Goal: Task Accomplishment & Management: Complete application form

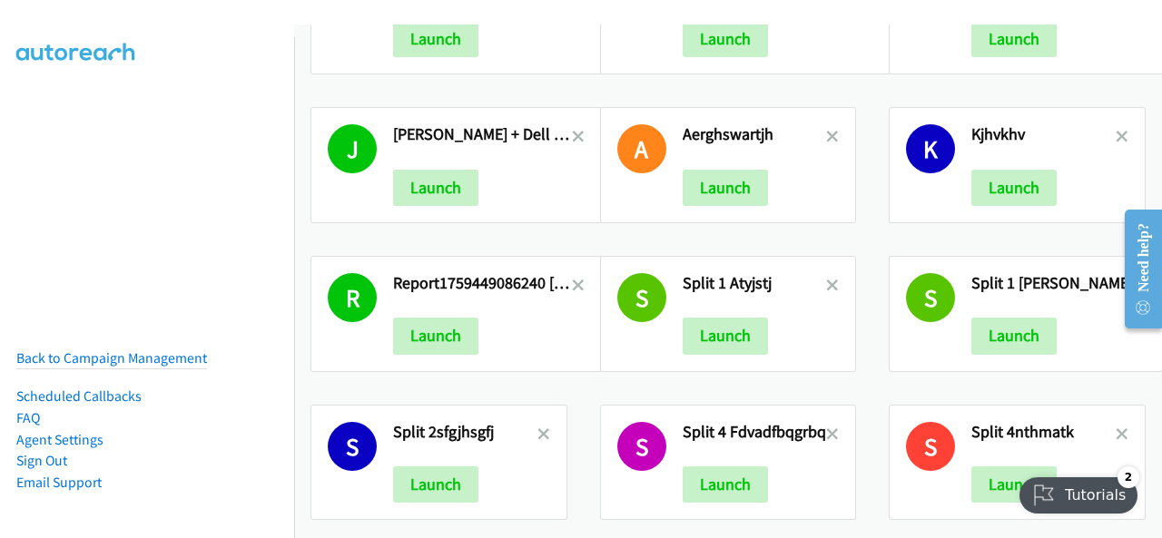
scroll to position [761, 0]
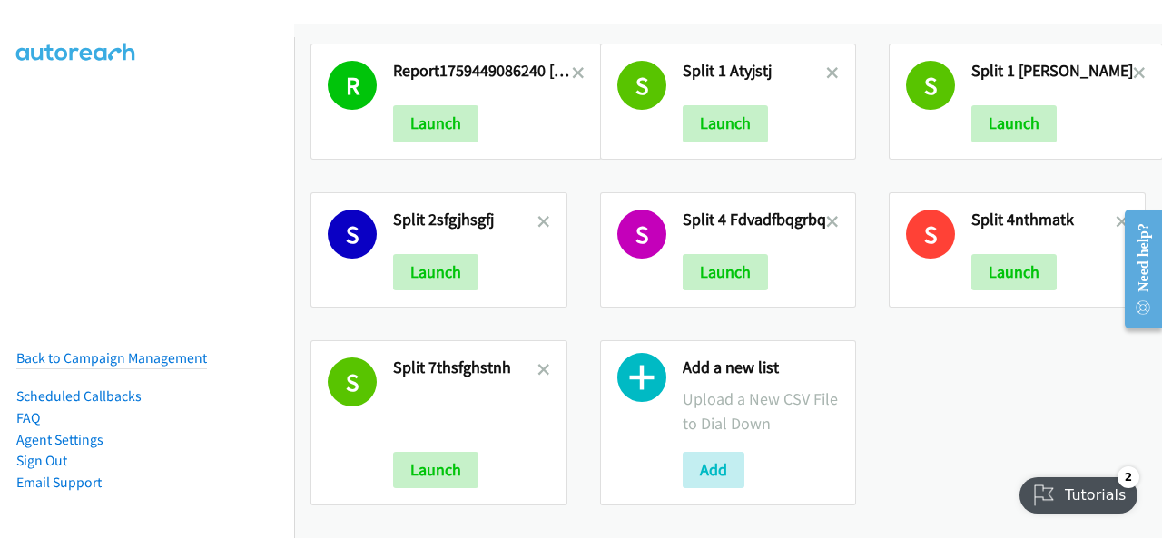
click at [662, 404] on div "Add a new list Upload a New CSV File to Dial Down Add" at bounding box center [728, 422] width 257 height 165
drag, startPoint x: 536, startPoint y: 357, endPoint x: 527, endPoint y: 378, distance: 22.8
drag, startPoint x: 527, startPoint y: 378, endPoint x: 795, endPoint y: 467, distance: 283.1
click at [795, 467] on div "Add" at bounding box center [761, 470] width 157 height 36
click at [721, 459] on button "Add" at bounding box center [714, 470] width 62 height 36
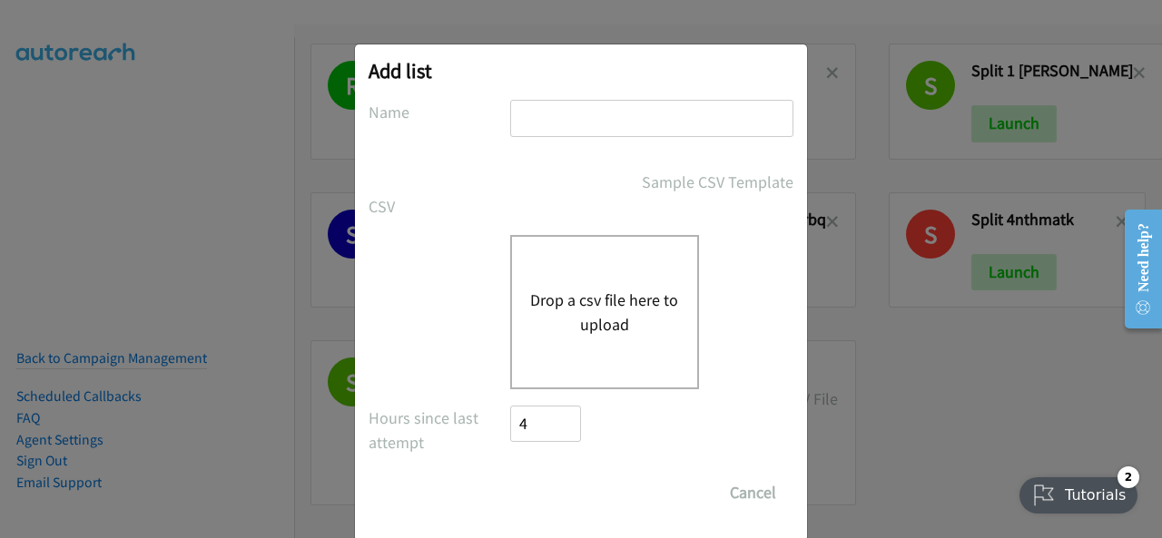
click at [524, 110] on input "text" at bounding box center [651, 118] width 283 height 37
drag, startPoint x: 520, startPoint y: 111, endPoint x: 510, endPoint y: 123, distance: 16.2
click at [510, 123] on input "text" at bounding box center [651, 118] width 283 height 37
paste input "report1760415697659khf,hgffkytdhc"
type input "report1760415697659khf,hgffkytdhc"
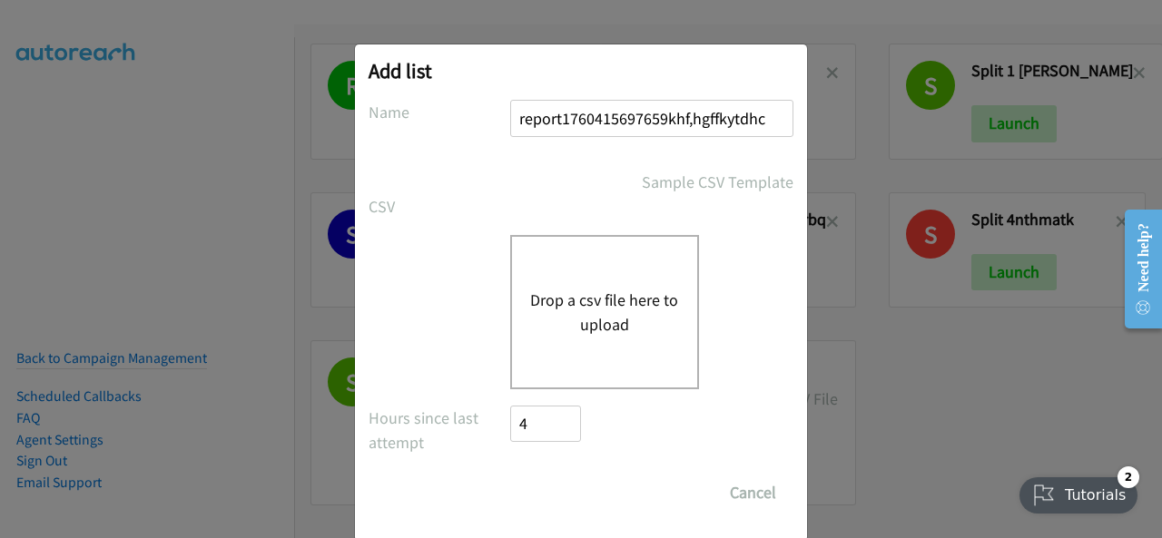
click at [578, 345] on div "Drop a csv file here to upload" at bounding box center [604, 312] width 189 height 154
click at [605, 279] on div "Drop a csv file here to upload" at bounding box center [604, 312] width 189 height 154
drag, startPoint x: 617, startPoint y: 309, endPoint x: 573, endPoint y: 270, distance: 59.2
drag, startPoint x: 573, startPoint y: 270, endPoint x: 549, endPoint y: 306, distance: 43.3
click at [549, 306] on button "Drop a csv file here to upload" at bounding box center [604, 312] width 149 height 49
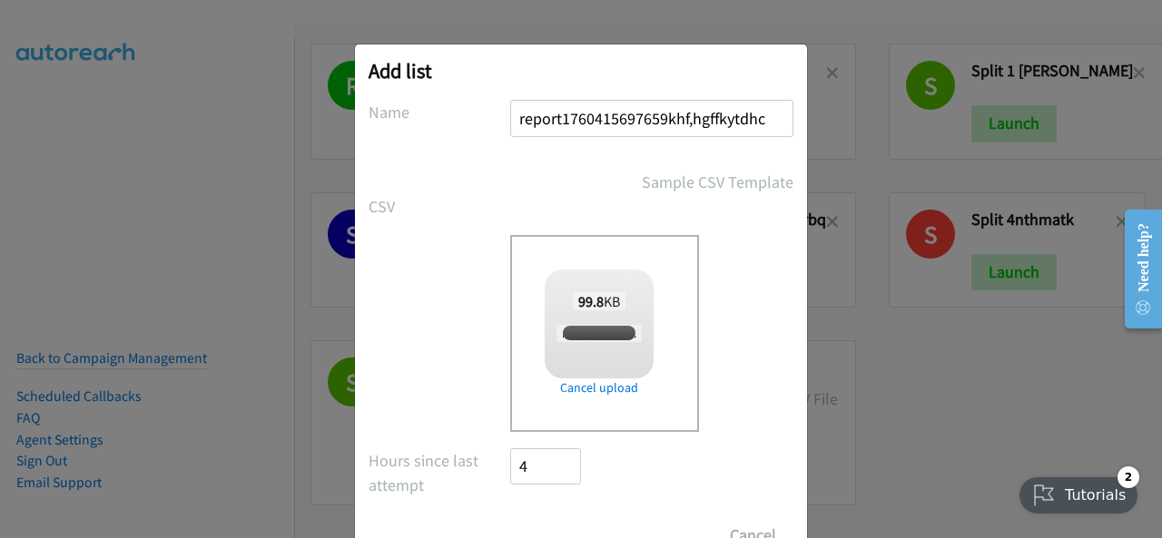
checkbox input "true"
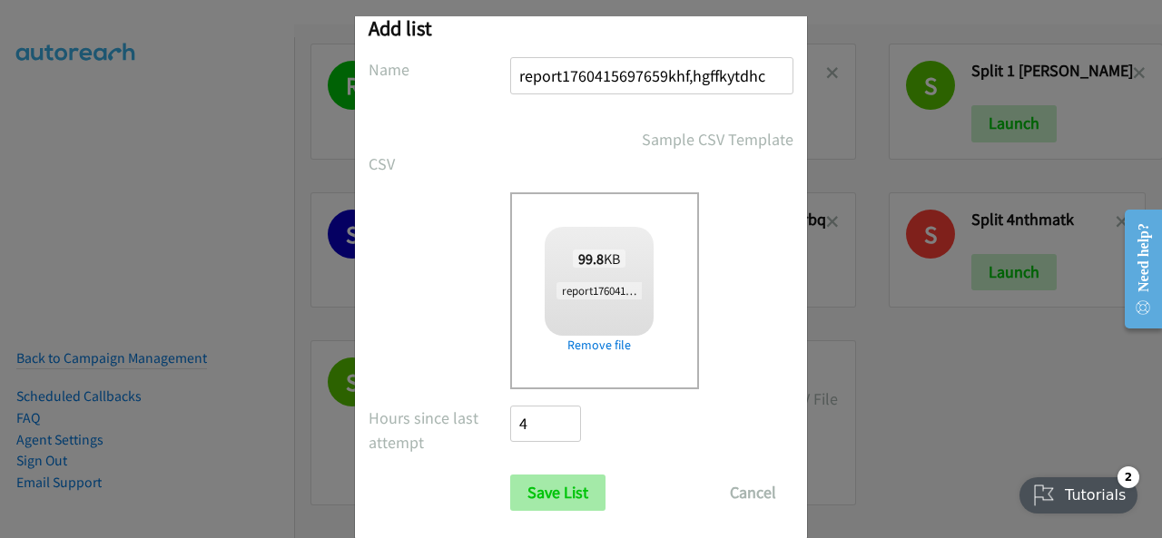
scroll to position [73, 0]
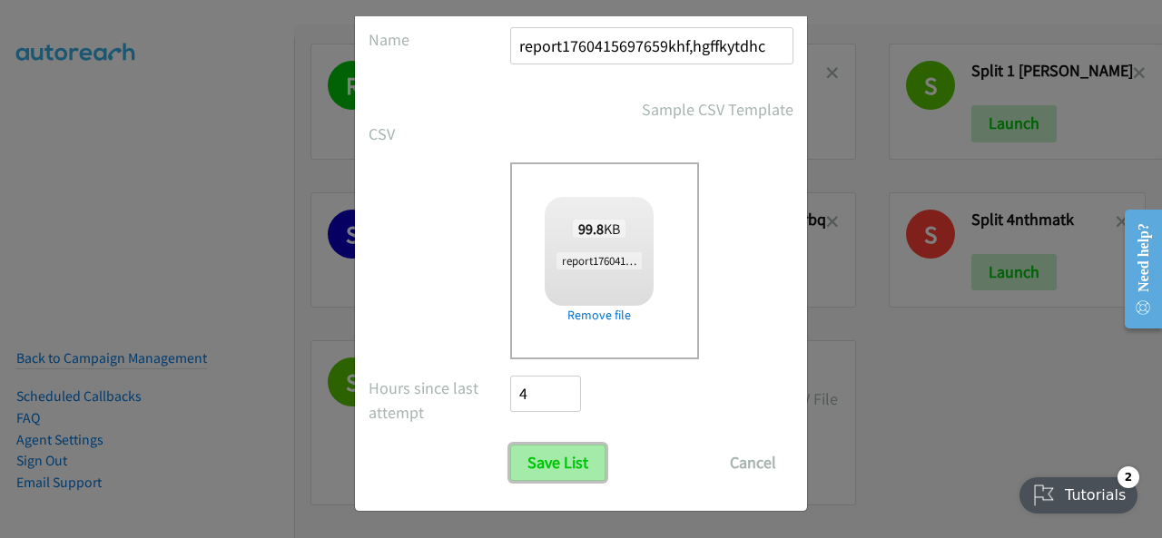
click at [576, 466] on input "Save List" at bounding box center [557, 463] width 95 height 36
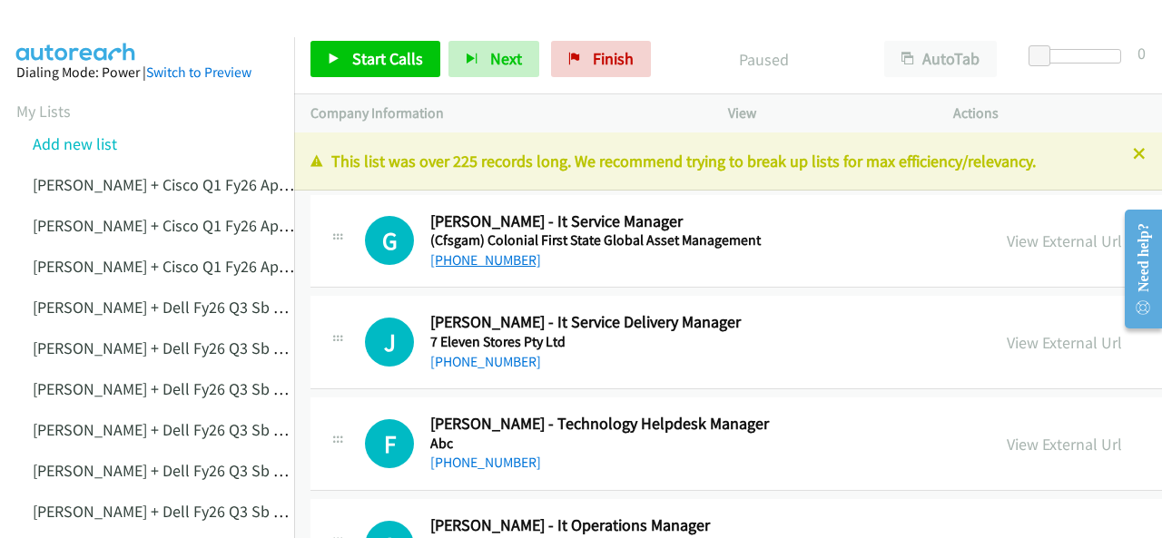
click at [466, 266] on link "+61 470 208 484" at bounding box center [485, 259] width 111 height 17
click at [67, 17] on img at bounding box center [76, 32] width 136 height 64
click at [81, 35] on img at bounding box center [76, 32] width 136 height 64
click at [498, 259] on link "+61 470 208 484" at bounding box center [485, 259] width 111 height 17
click at [120, 35] on img at bounding box center [76, 32] width 136 height 64
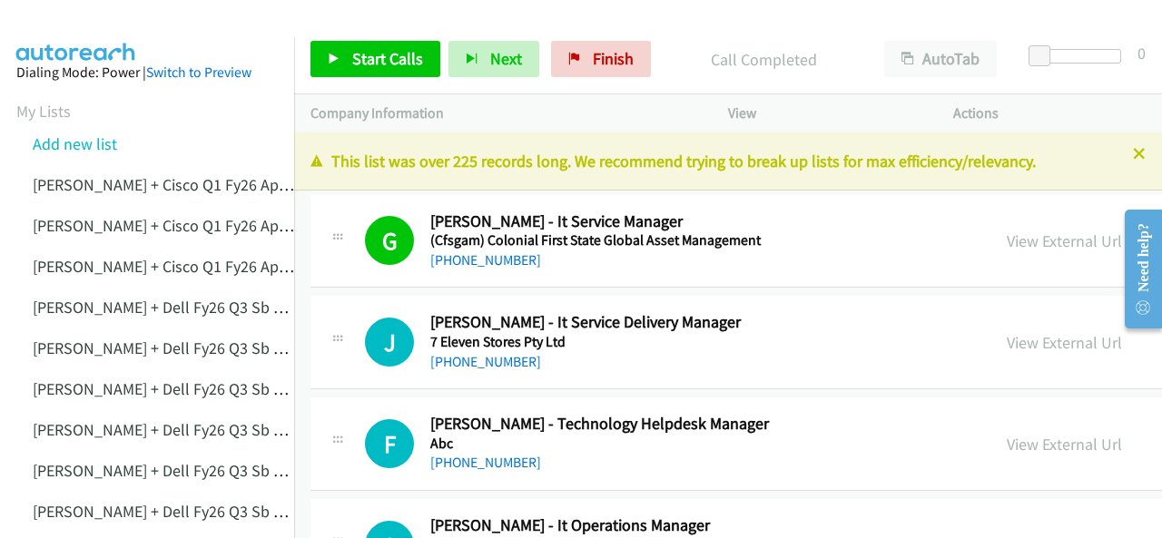
scroll to position [91, 0]
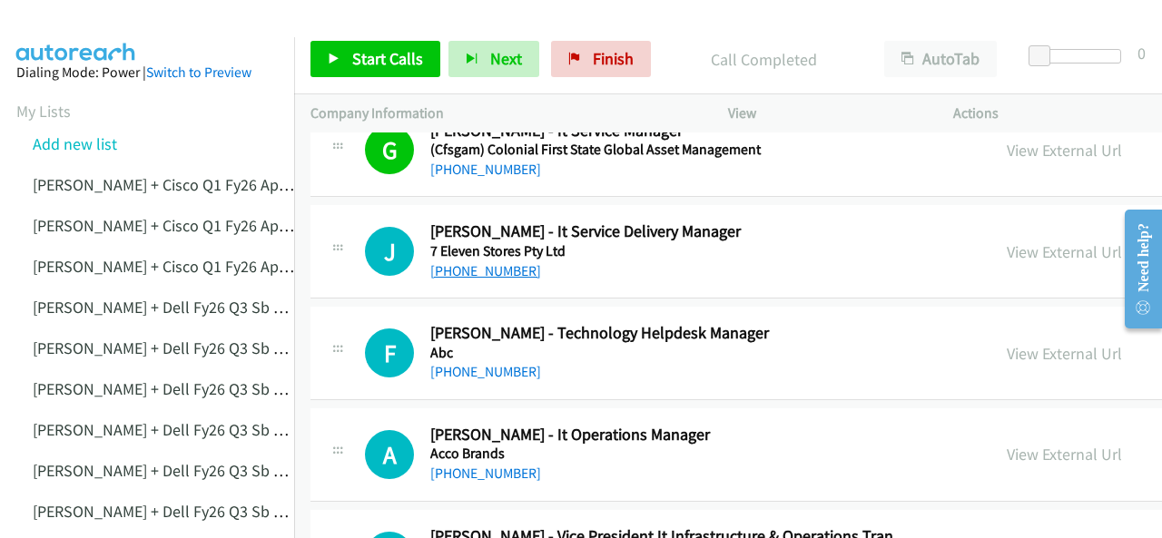
click at [465, 268] on link "+61 414 315 555" at bounding box center [485, 270] width 111 height 17
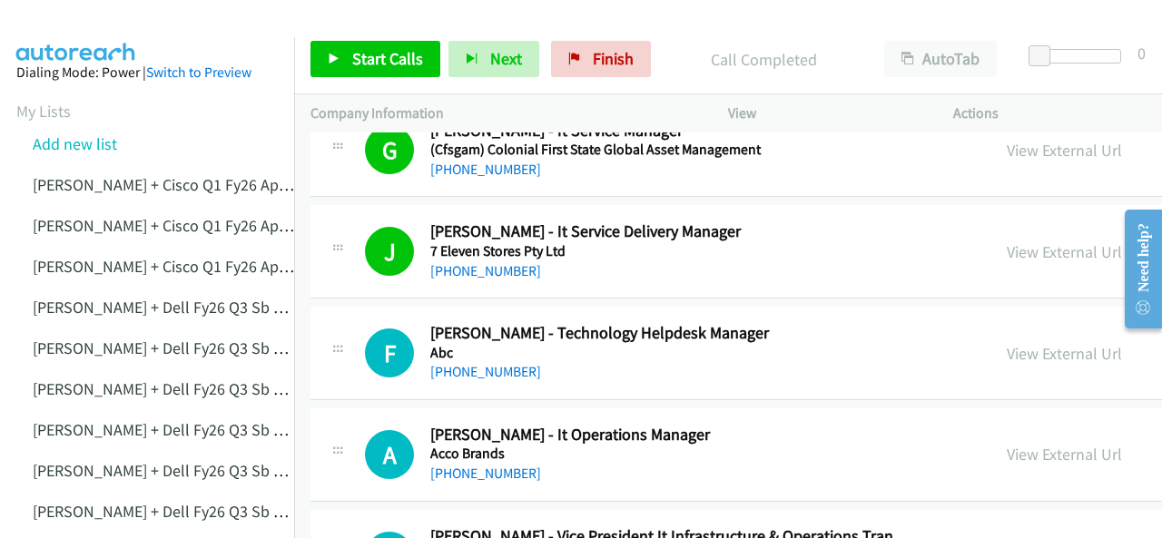
click at [47, 22] on img at bounding box center [76, 32] width 136 height 64
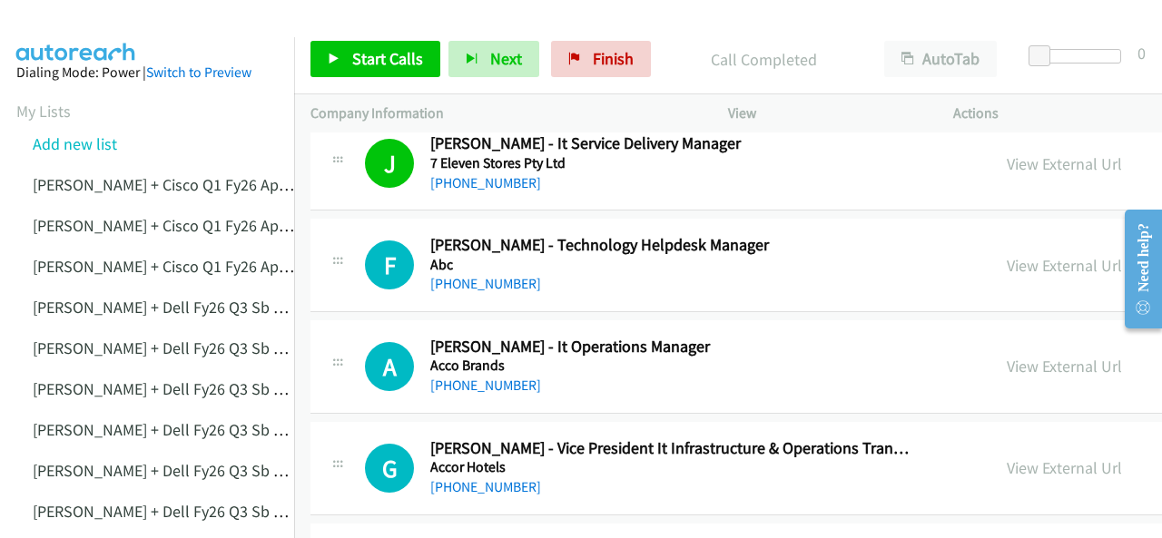
scroll to position [182, 0]
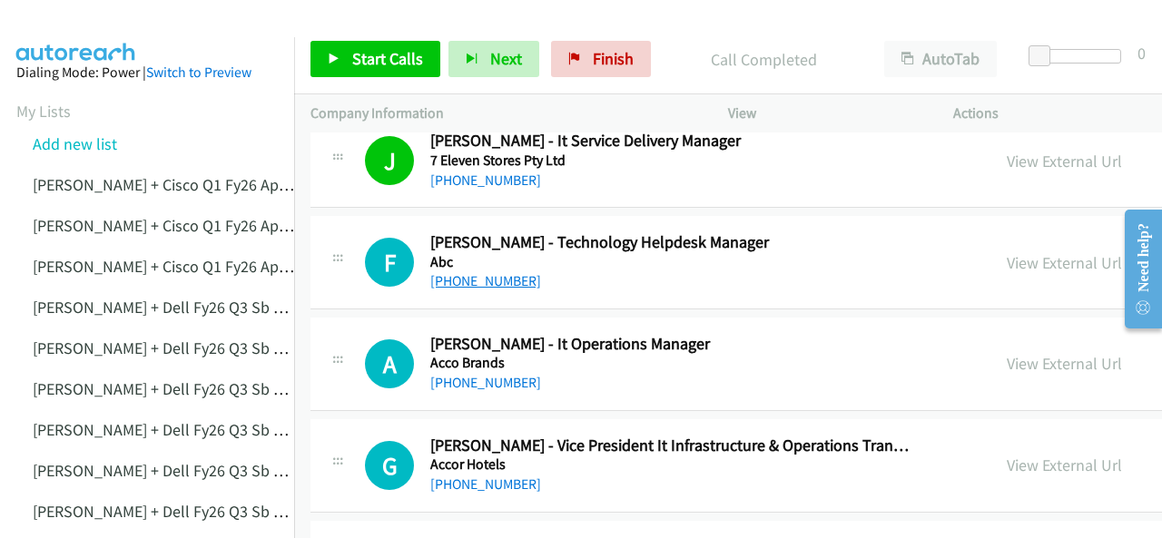
click at [468, 281] on link "+61 2 8333 1941" at bounding box center [485, 280] width 111 height 17
click at [447, 377] on link "+61 2 8801 2230" at bounding box center [485, 382] width 111 height 17
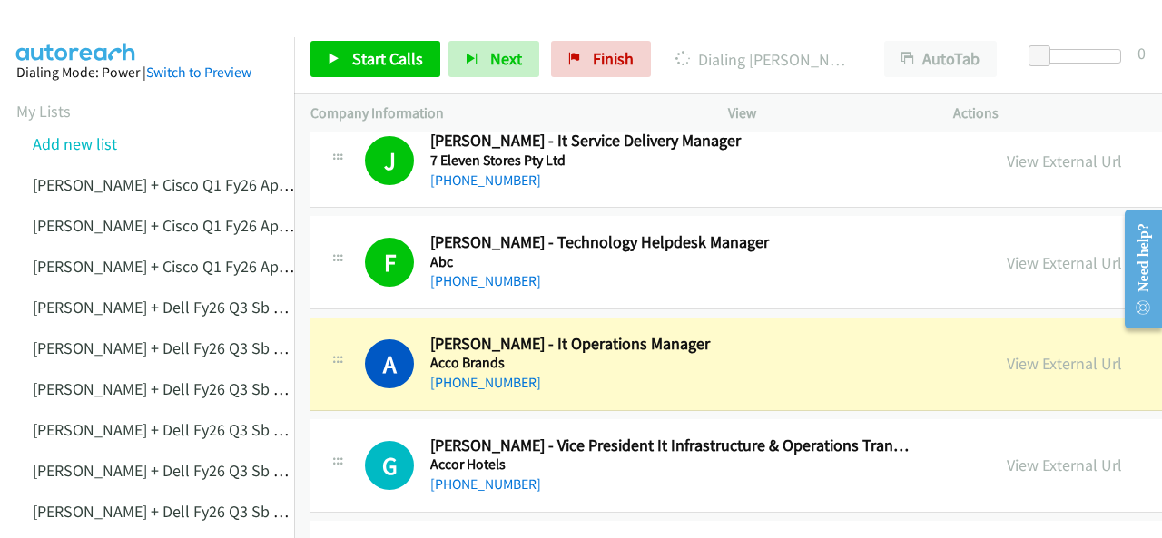
click at [84, 30] on img at bounding box center [76, 32] width 136 height 64
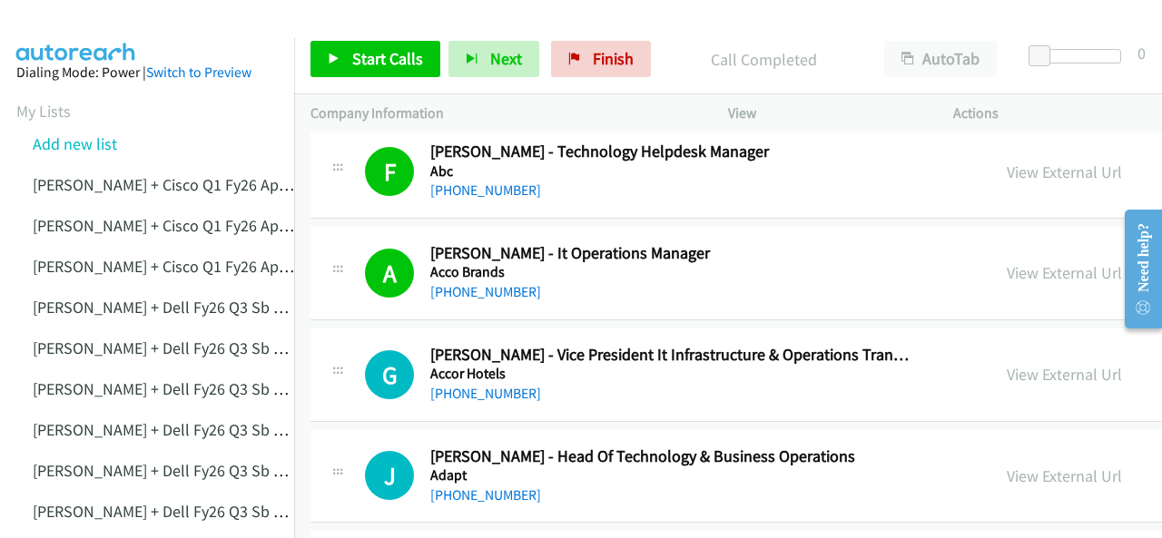
click at [83, 23] on img at bounding box center [76, 32] width 136 height 64
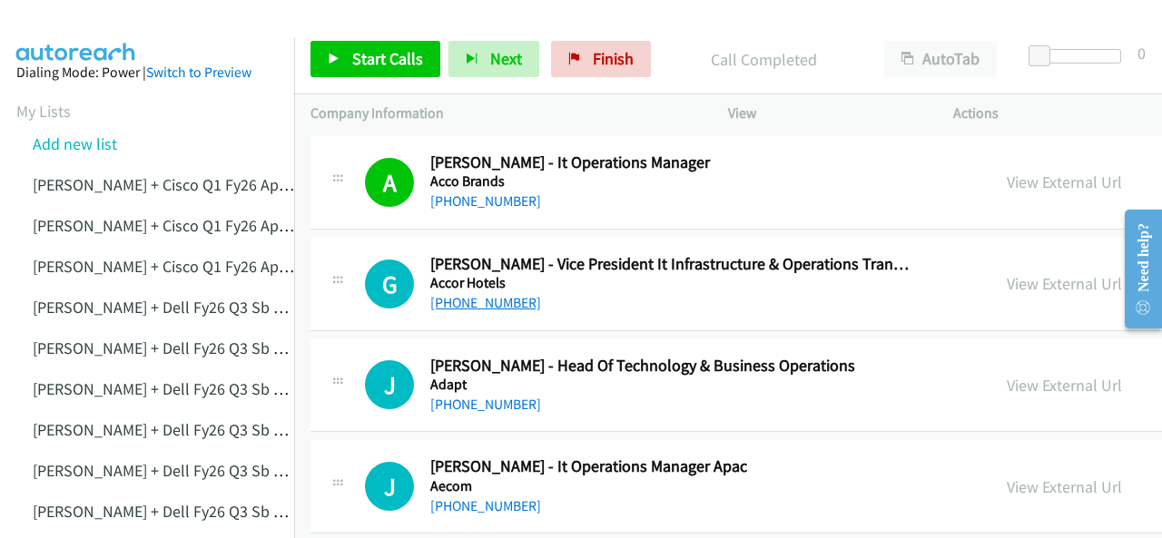
click at [465, 302] on link "+61 400 354 817" at bounding box center [485, 302] width 111 height 17
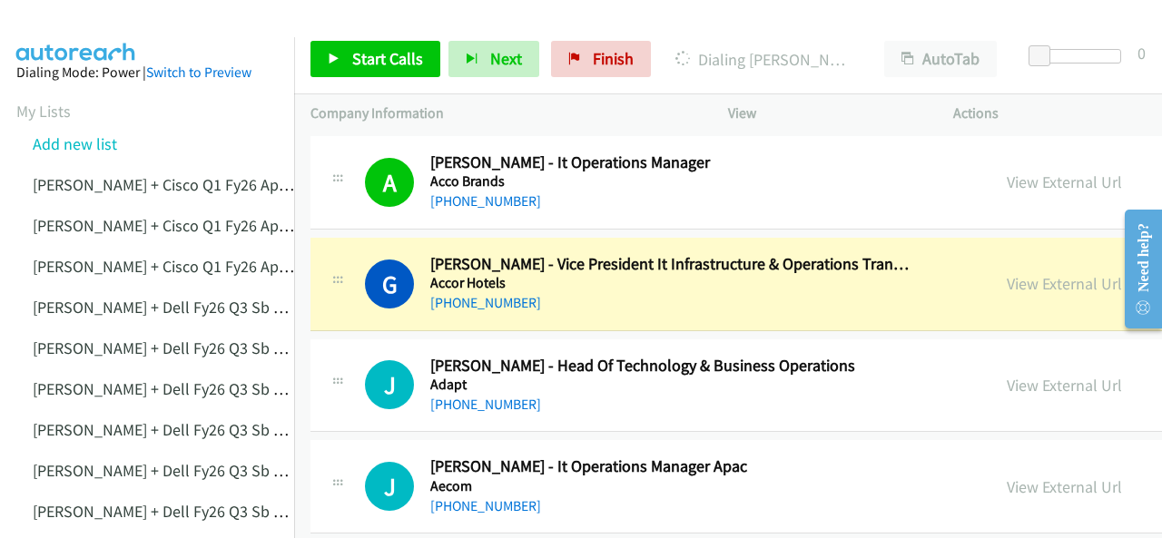
click at [108, 29] on img at bounding box center [76, 32] width 136 height 64
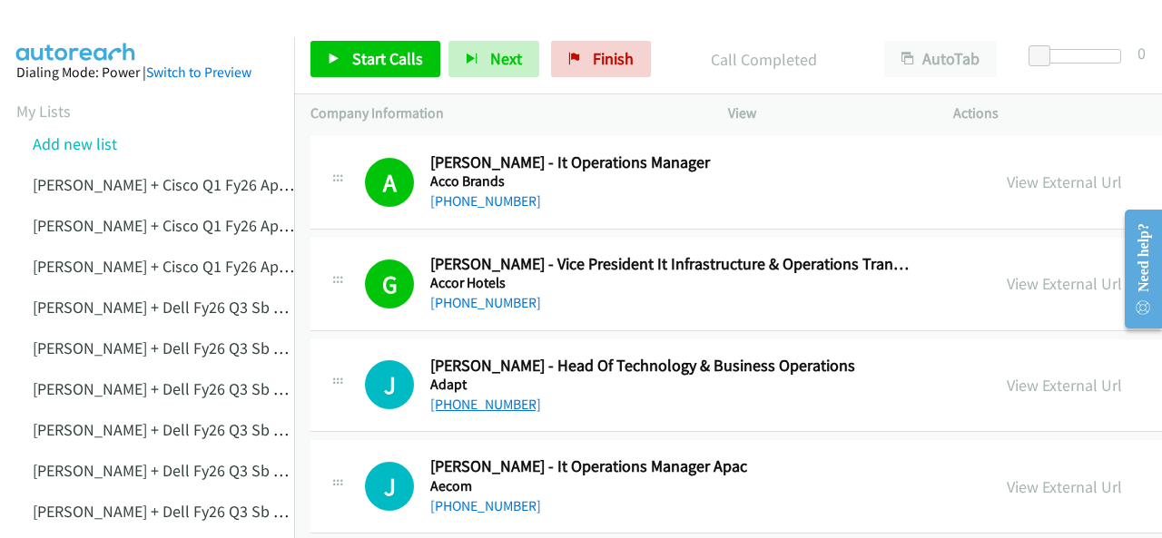
click at [478, 404] on link "+61 402 774 296" at bounding box center [485, 404] width 111 height 17
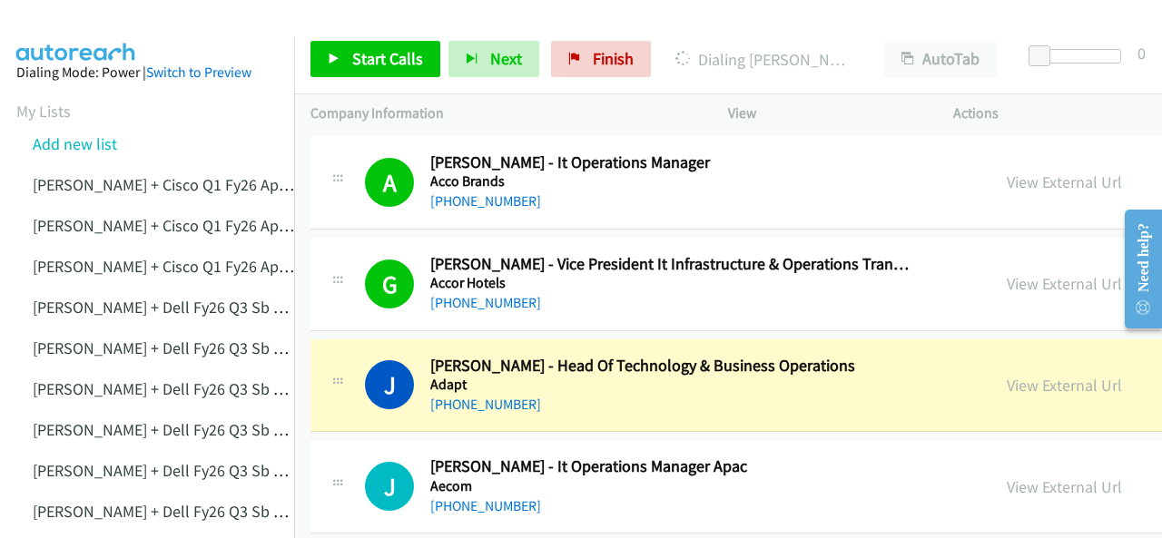
click at [82, 26] on img at bounding box center [76, 32] width 136 height 64
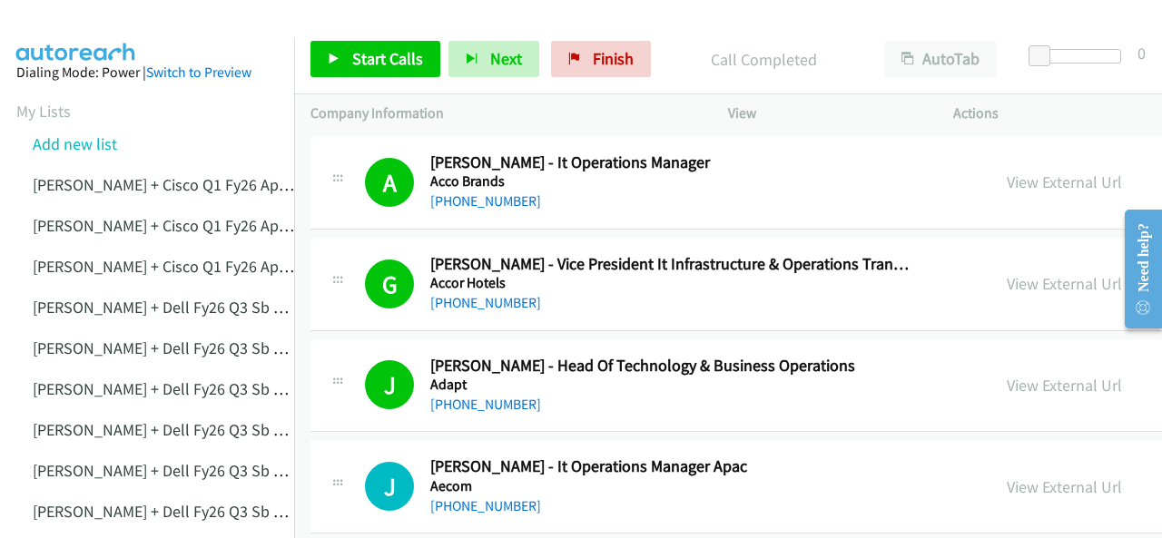
click at [80, 19] on img at bounding box center [76, 32] width 136 height 64
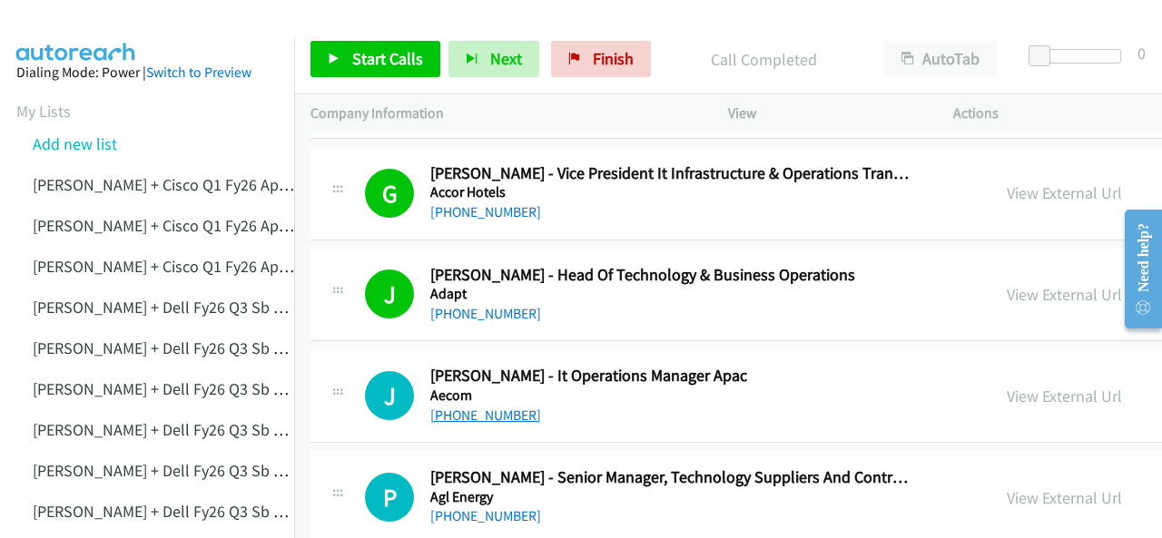
click at [473, 411] on link "+61 7 3553 2000" at bounding box center [485, 415] width 111 height 17
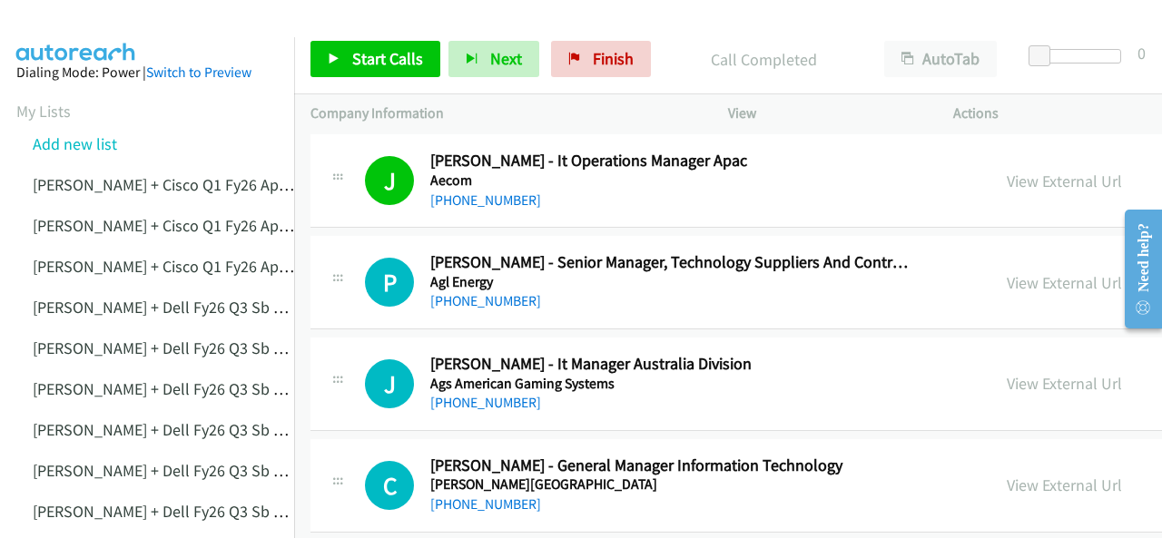
scroll to position [636, 0]
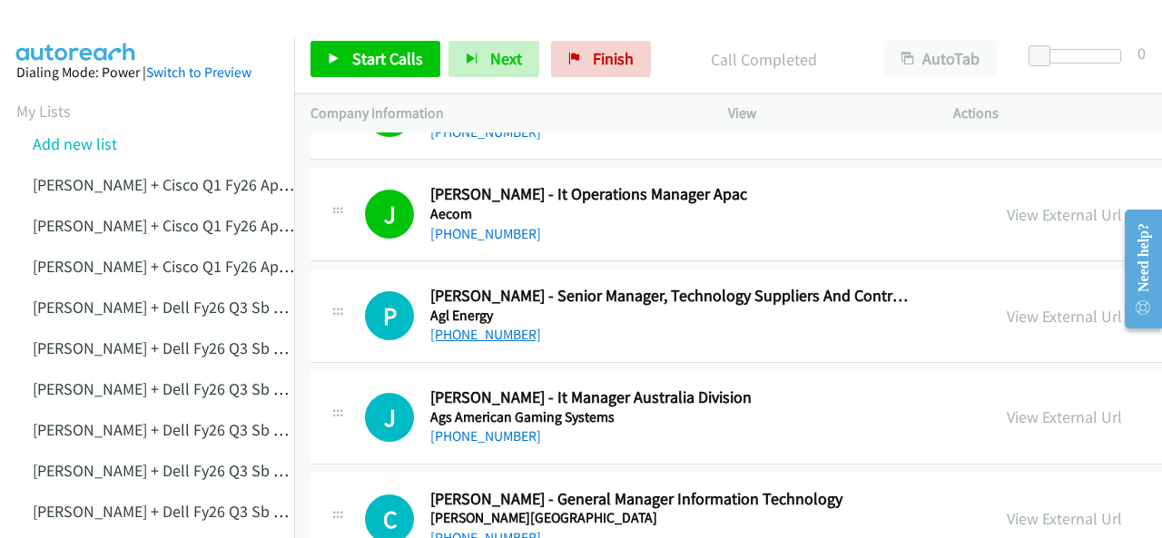
click at [473, 331] on link "+61 417 374 513" at bounding box center [485, 334] width 111 height 17
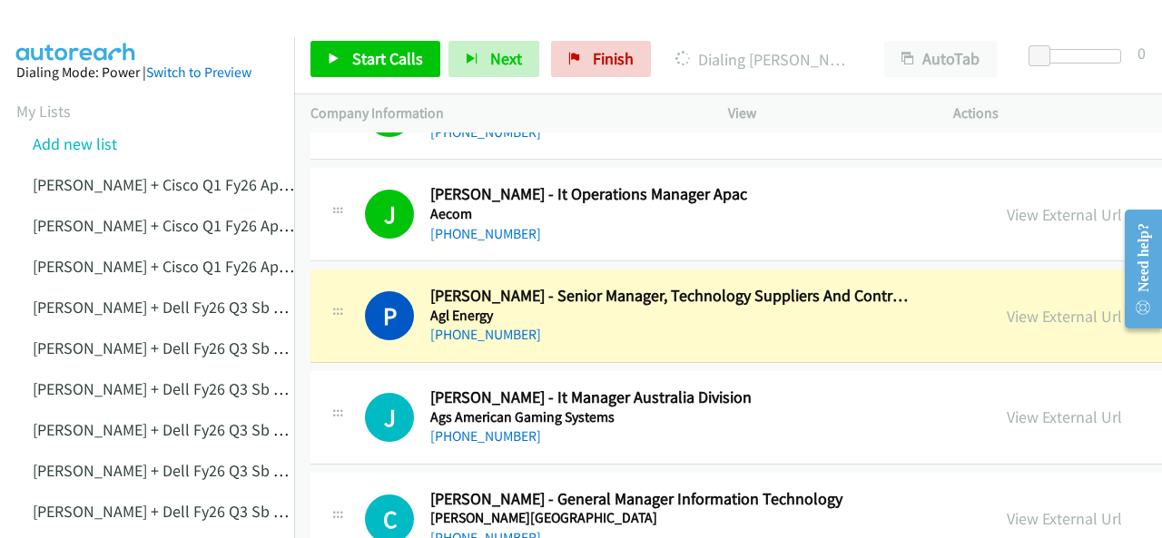
click at [88, 19] on img at bounding box center [76, 32] width 136 height 64
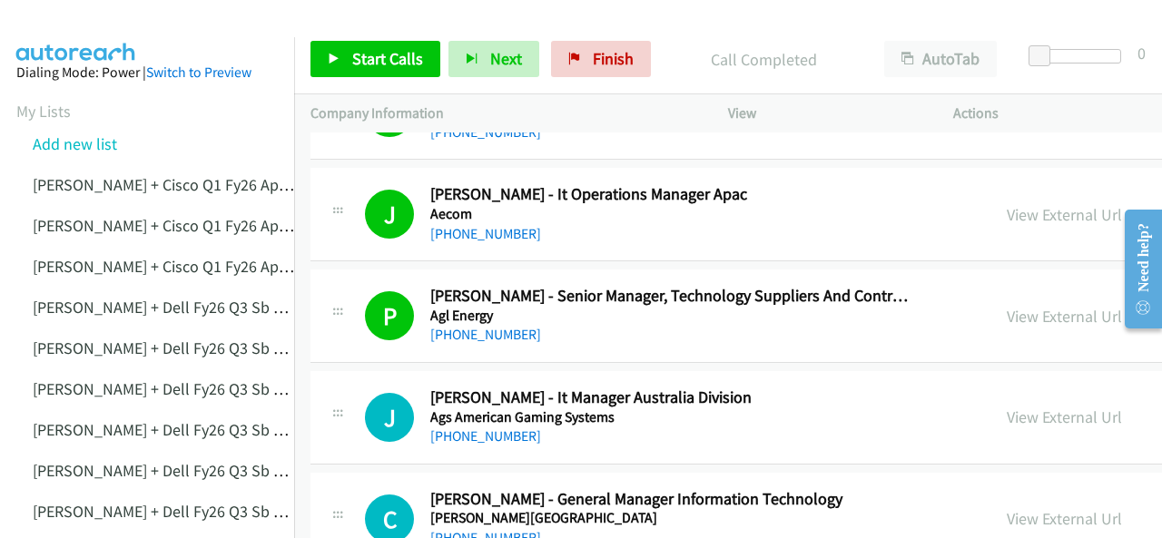
click at [105, 28] on img at bounding box center [76, 32] width 136 height 64
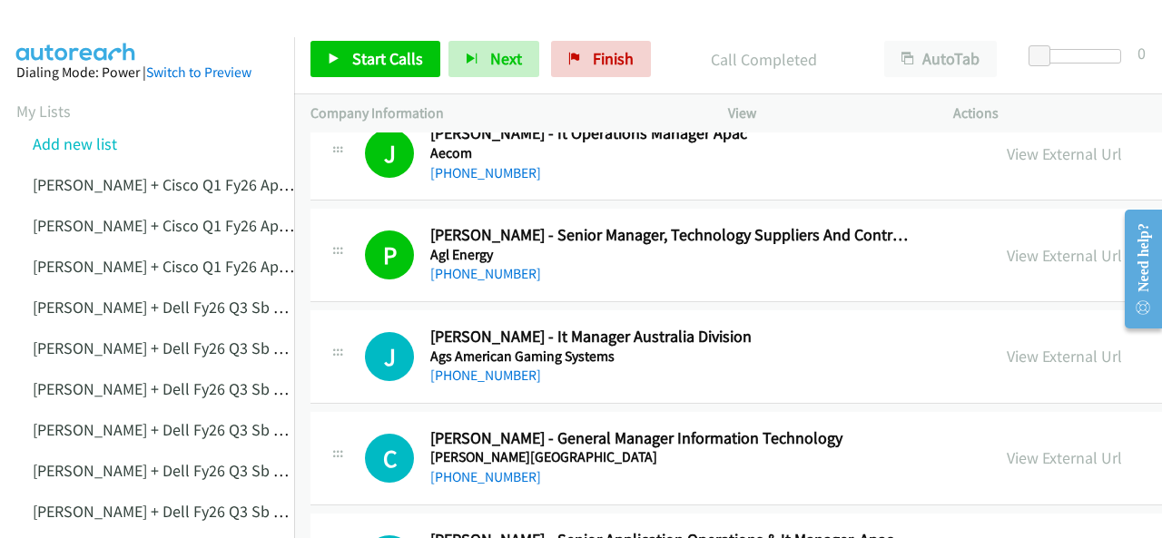
scroll to position [726, 0]
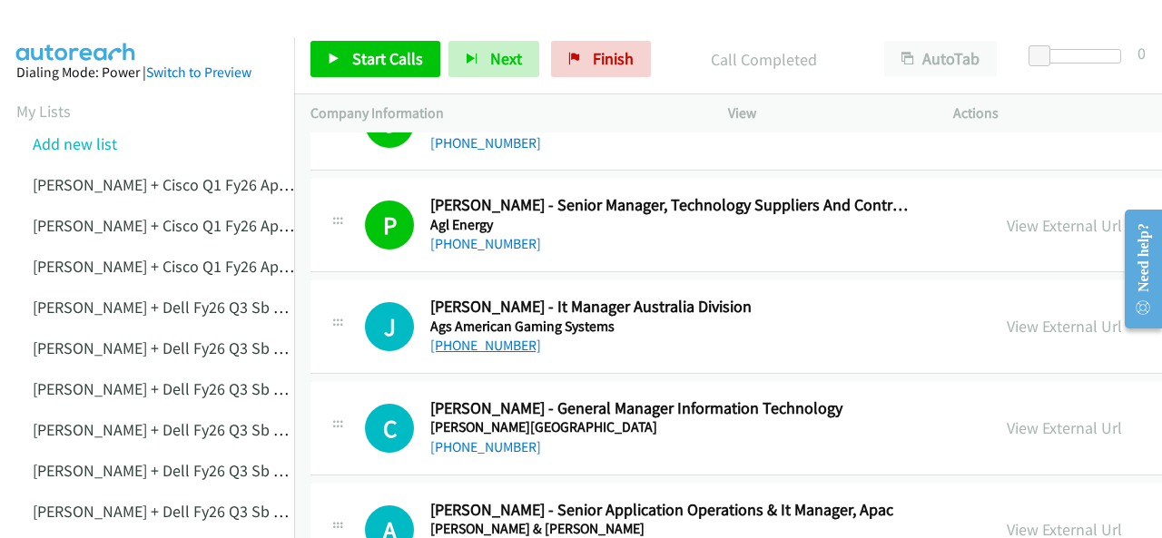
click at [467, 344] on link "+61 410 509 422" at bounding box center [485, 345] width 111 height 17
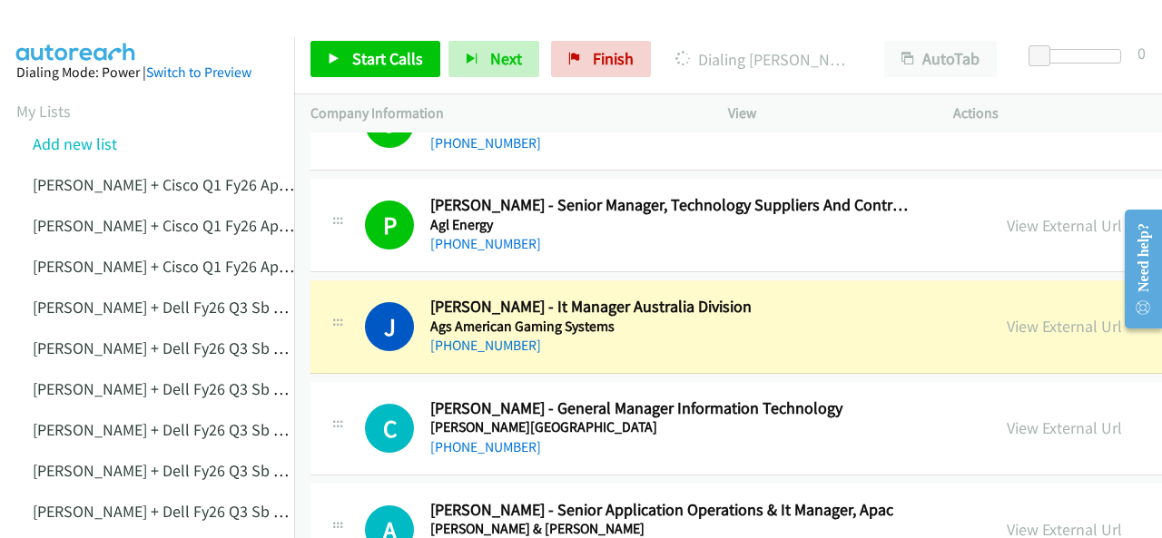
click at [87, 32] on img at bounding box center [76, 32] width 136 height 64
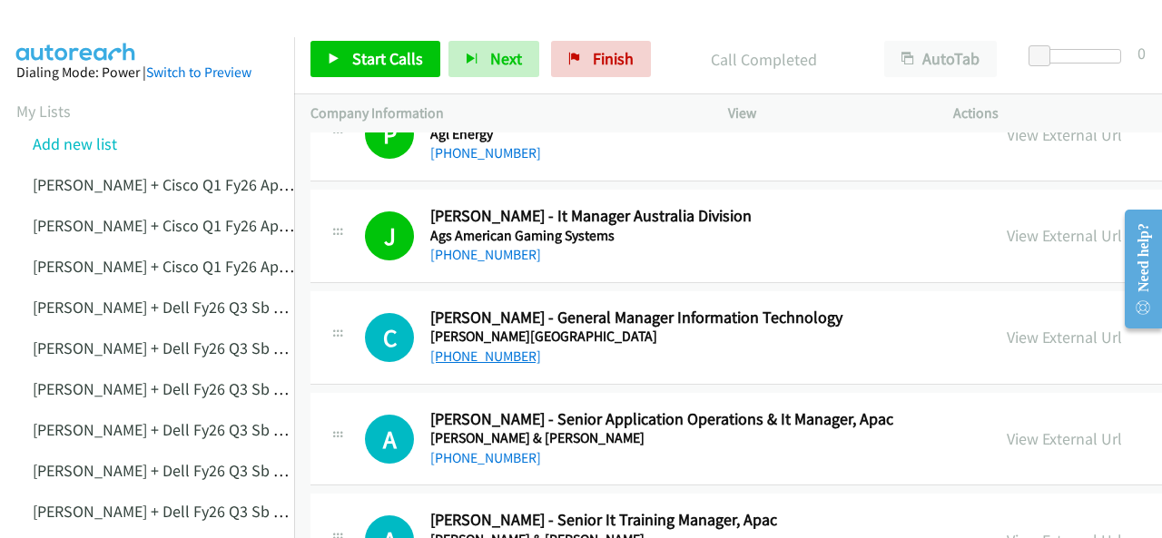
click at [468, 353] on link "+61 402 919 092" at bounding box center [485, 356] width 111 height 17
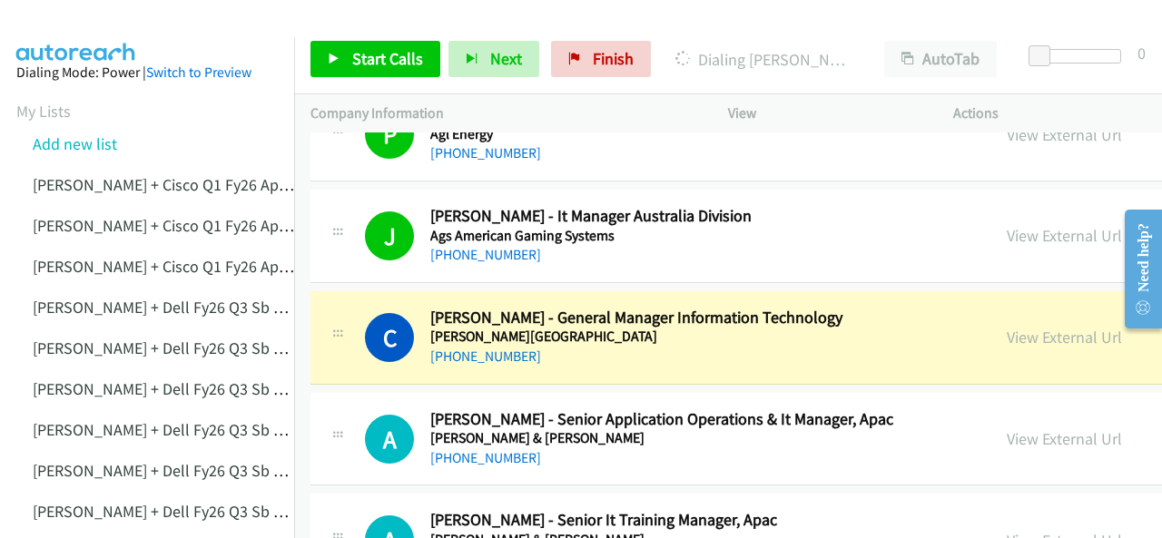
click at [99, 15] on img at bounding box center [76, 32] width 136 height 64
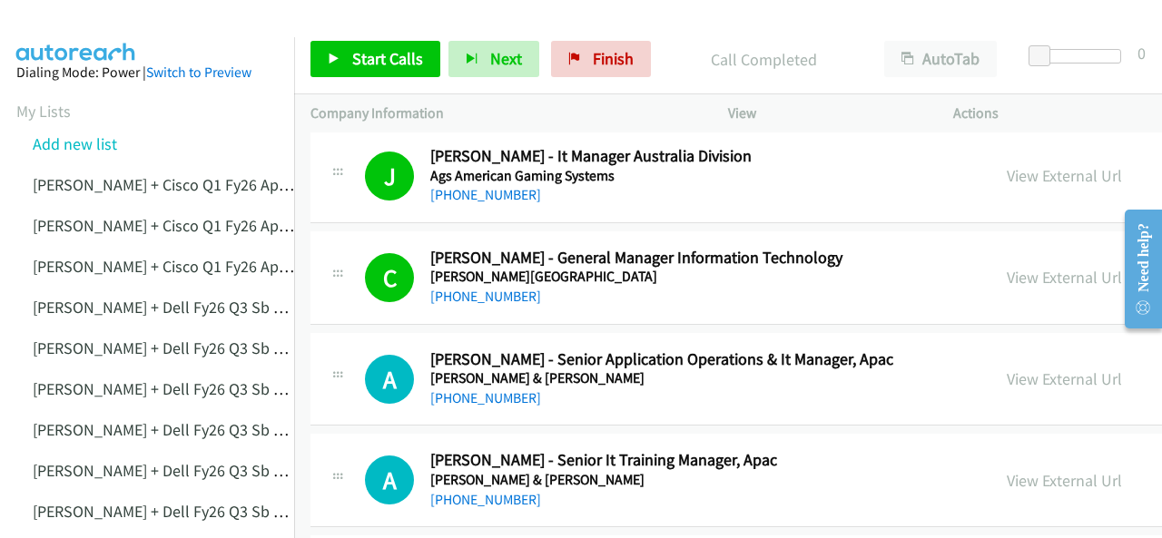
scroll to position [908, 0]
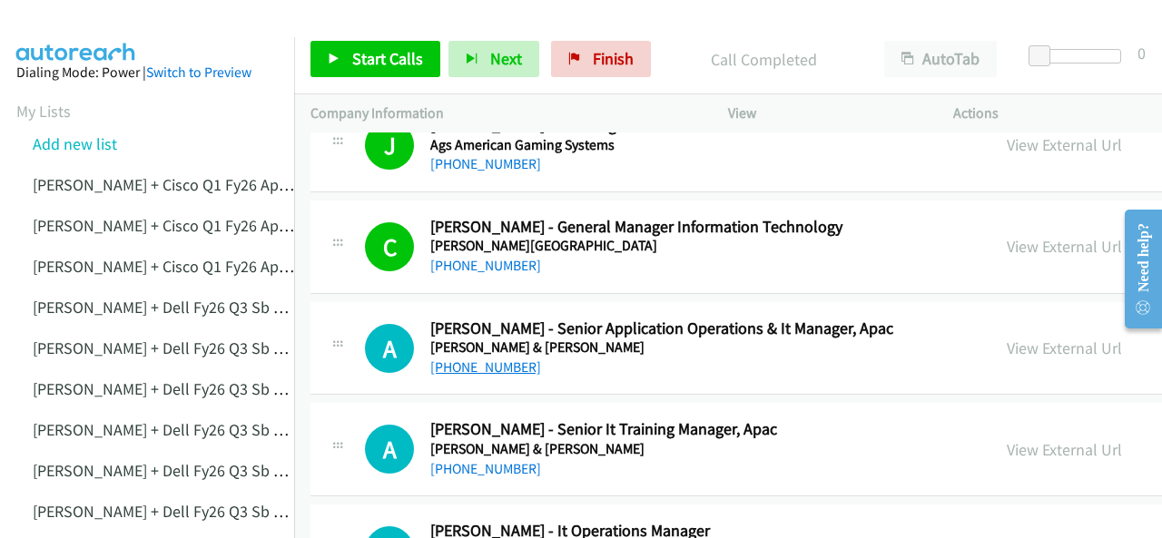
click at [462, 367] on link "+61 2 9373 7819" at bounding box center [485, 367] width 111 height 17
click at [105, 28] on img at bounding box center [76, 32] width 136 height 64
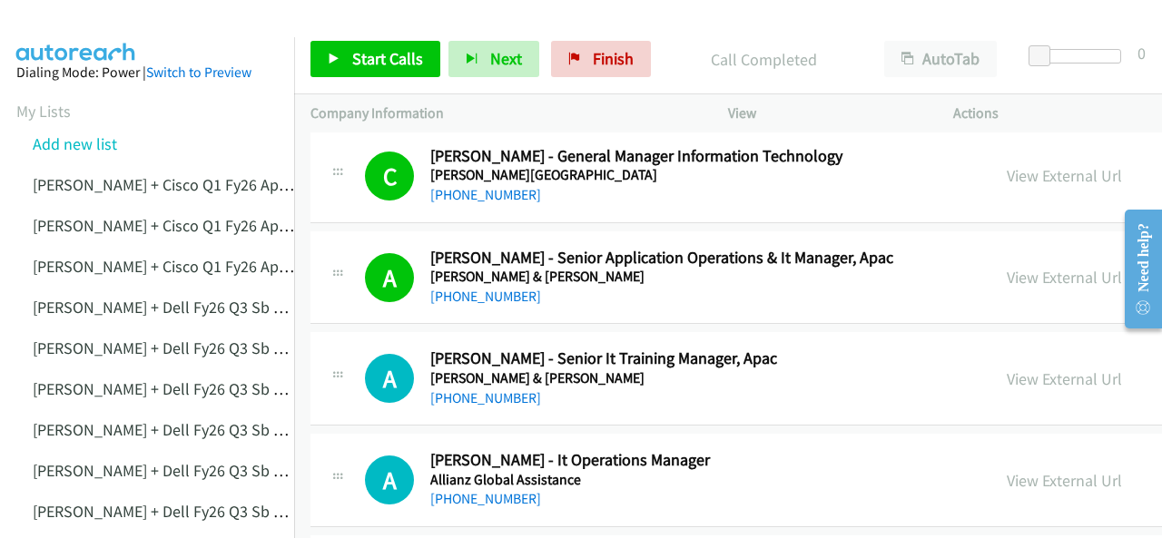
scroll to position [999, 0]
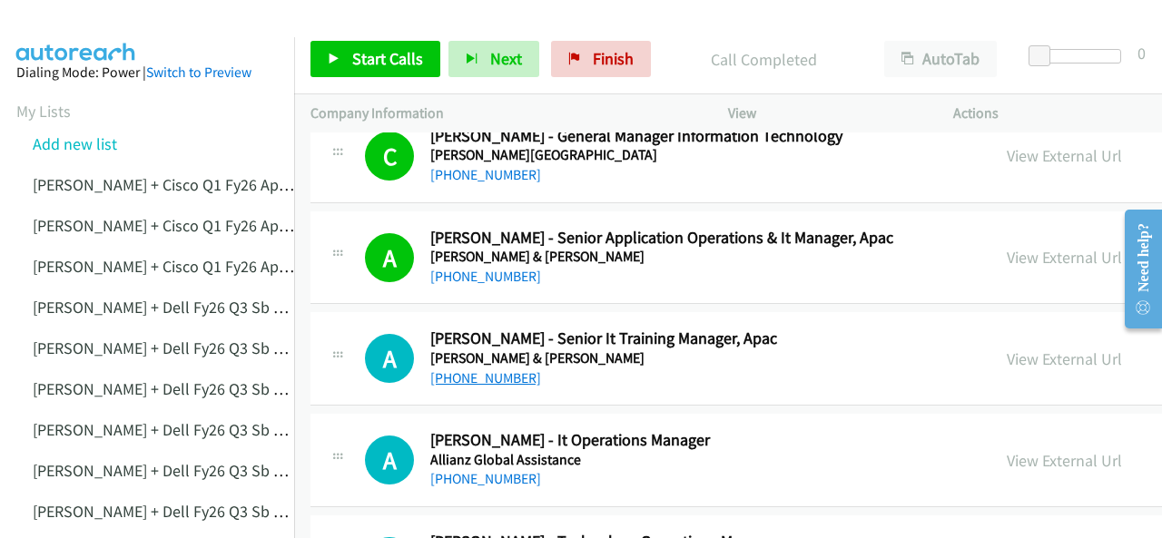
click at [458, 373] on link "+61 413 128 249" at bounding box center [485, 378] width 111 height 17
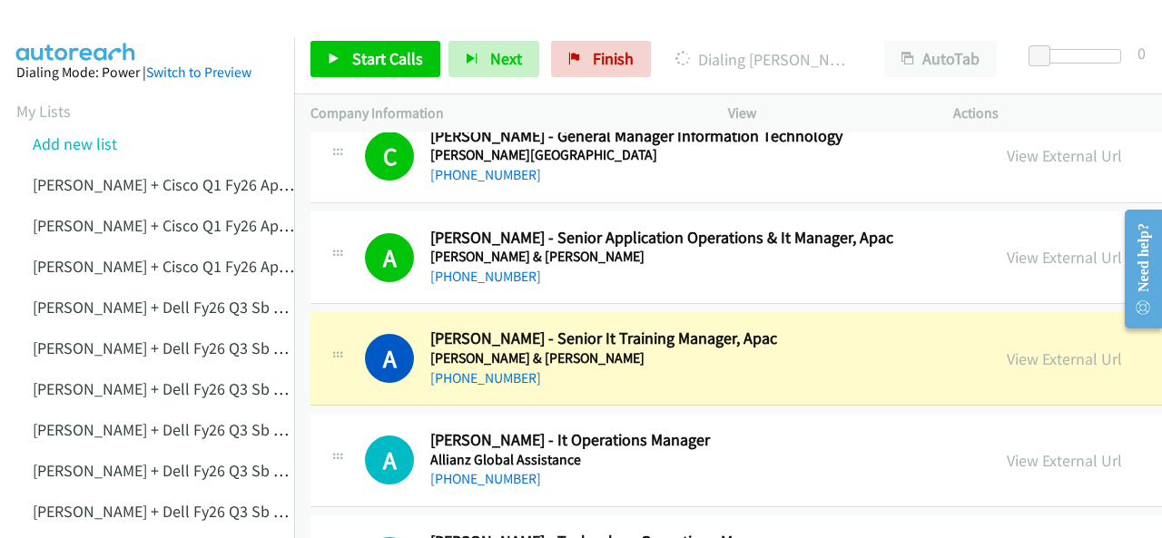
click at [90, 16] on img at bounding box center [76, 32] width 136 height 64
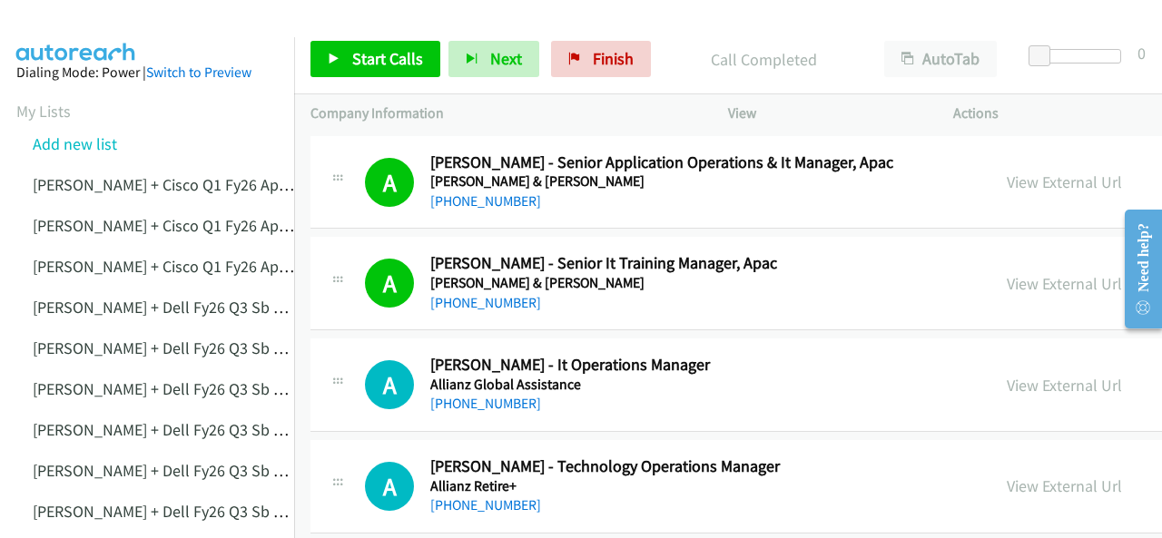
scroll to position [1180, 0]
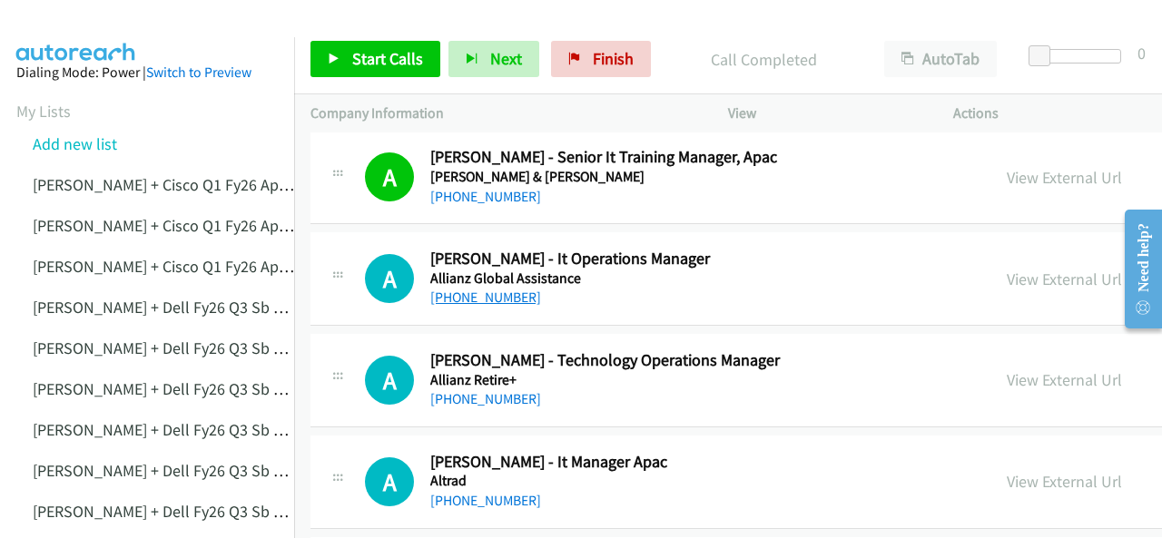
click at [478, 295] on link "+61 432 907 258" at bounding box center [485, 297] width 111 height 17
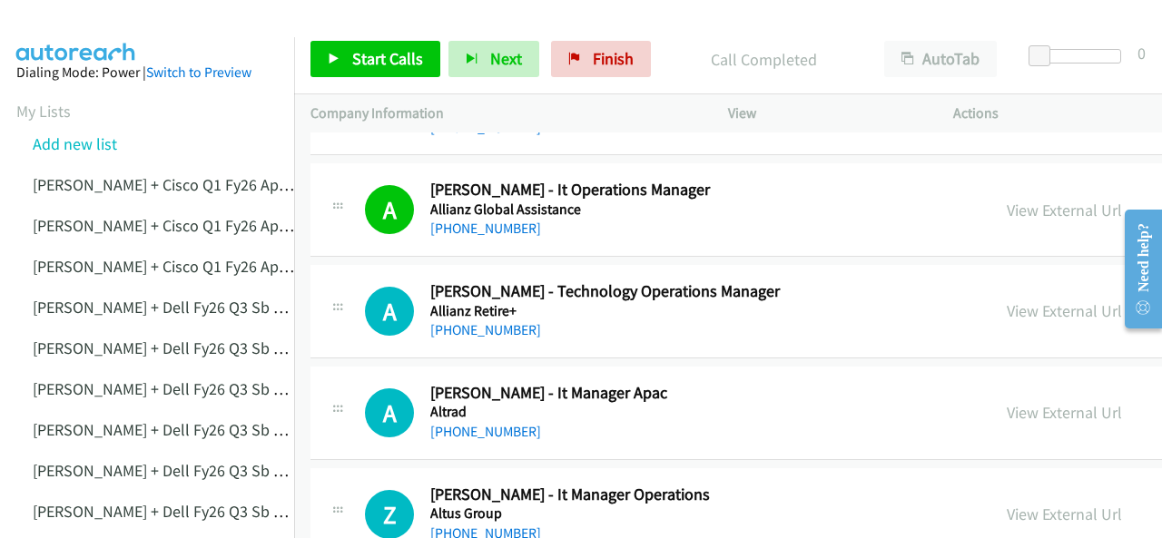
scroll to position [1271, 0]
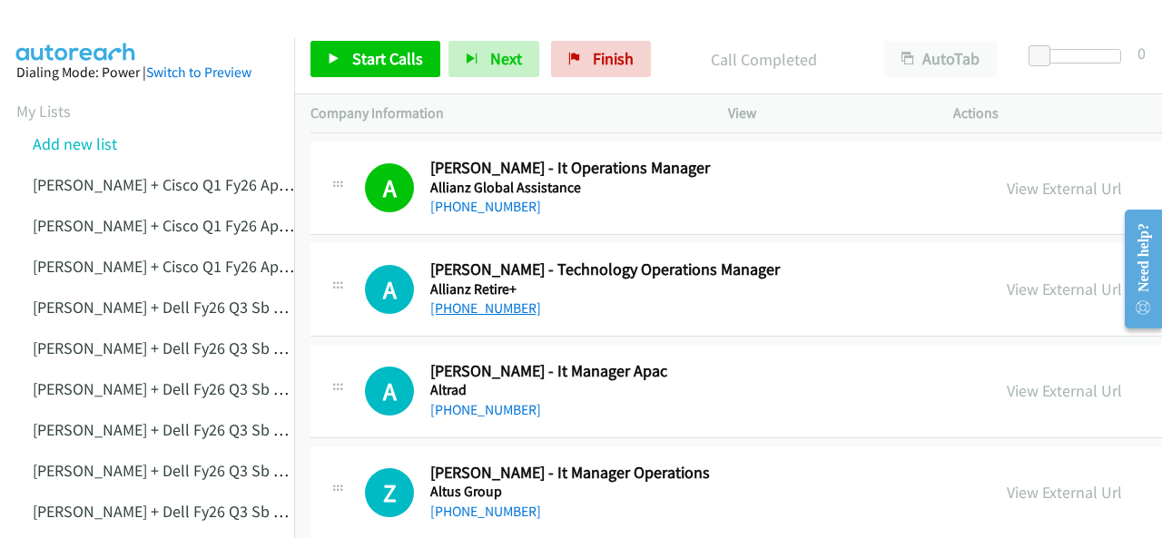
click at [467, 300] on link "+61 432 907 283" at bounding box center [485, 308] width 111 height 17
click at [76, 25] on img at bounding box center [76, 32] width 136 height 64
click at [473, 306] on link "+61 432 907 283" at bounding box center [485, 308] width 111 height 17
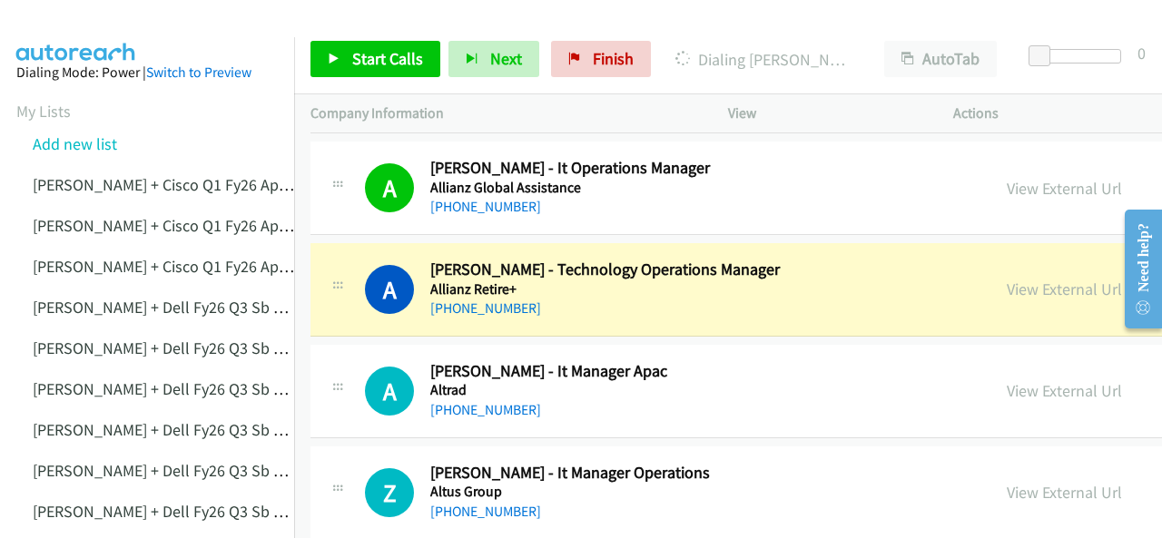
click at [71, 26] on img at bounding box center [76, 32] width 136 height 64
click at [158, 18] on div at bounding box center [573, 35] width 1146 height 70
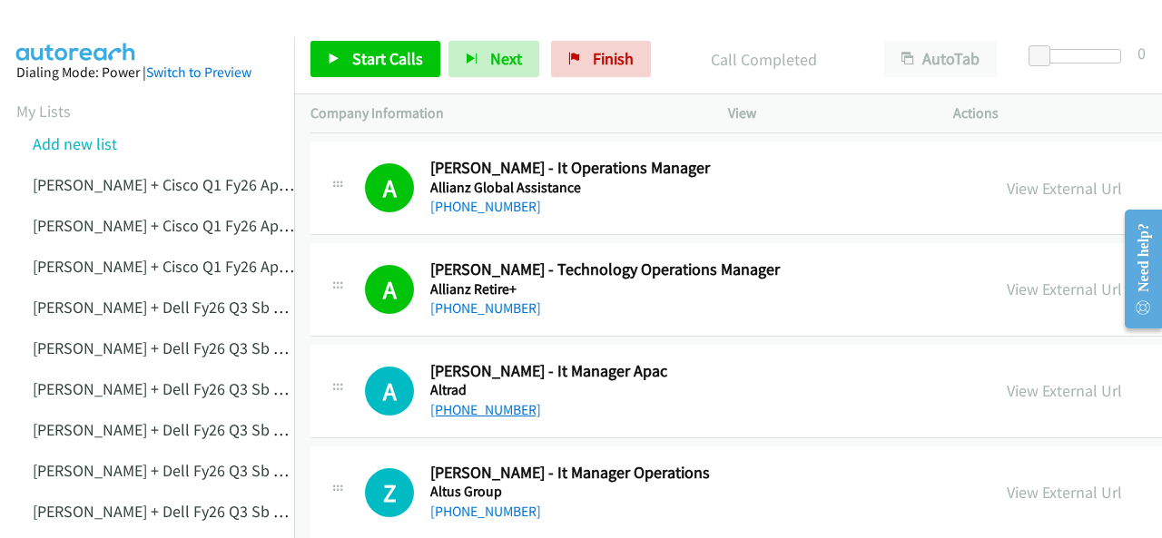
click at [455, 406] on link "+61 448 317 570" at bounding box center [485, 409] width 111 height 17
click at [87, 19] on img at bounding box center [76, 32] width 136 height 64
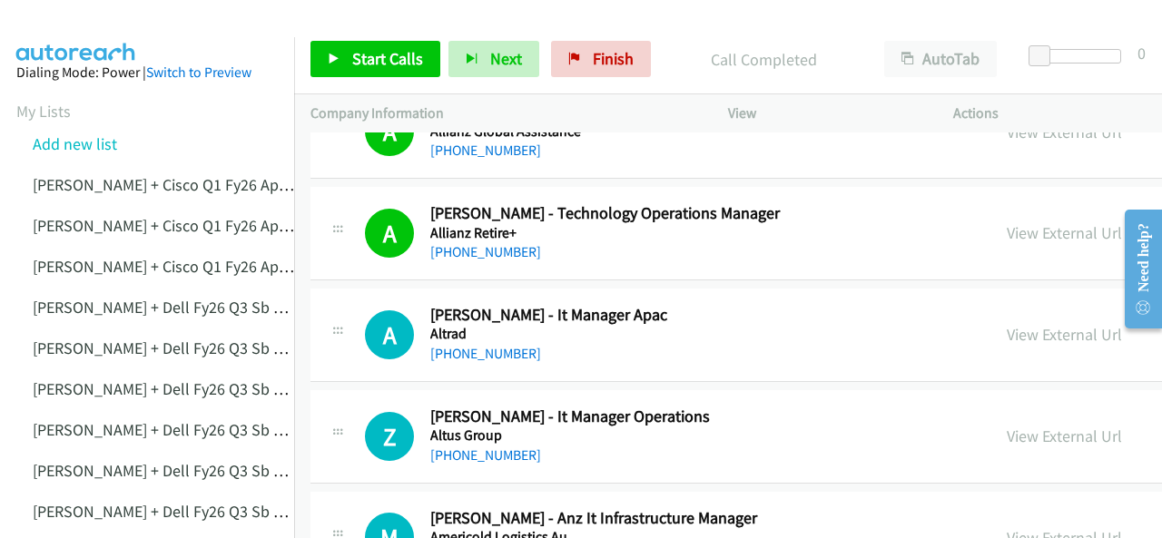
scroll to position [1362, 0]
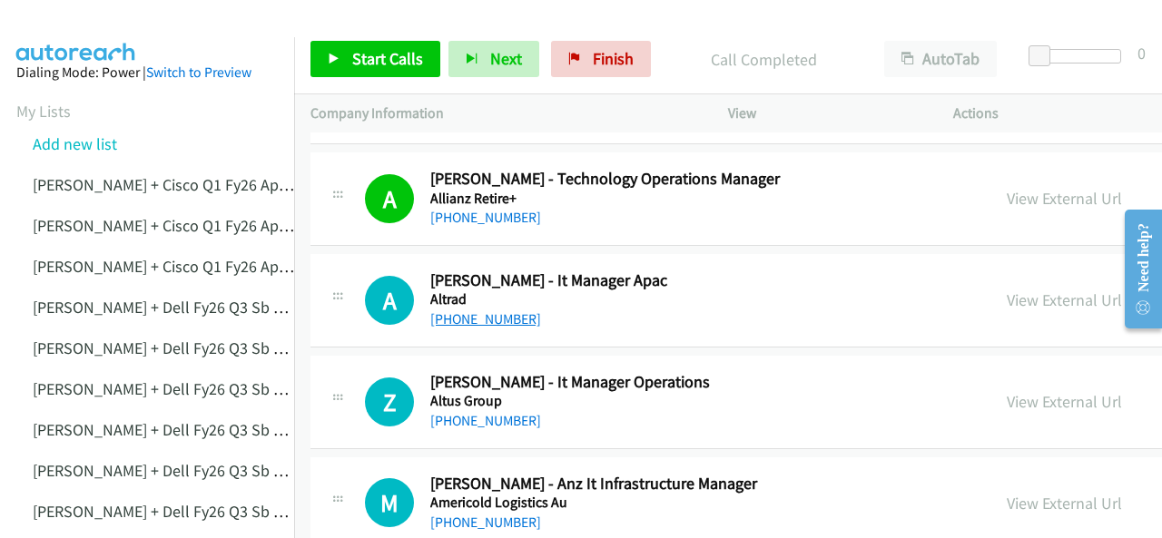
click at [458, 311] on link "+61 448 317 570" at bounding box center [485, 319] width 111 height 17
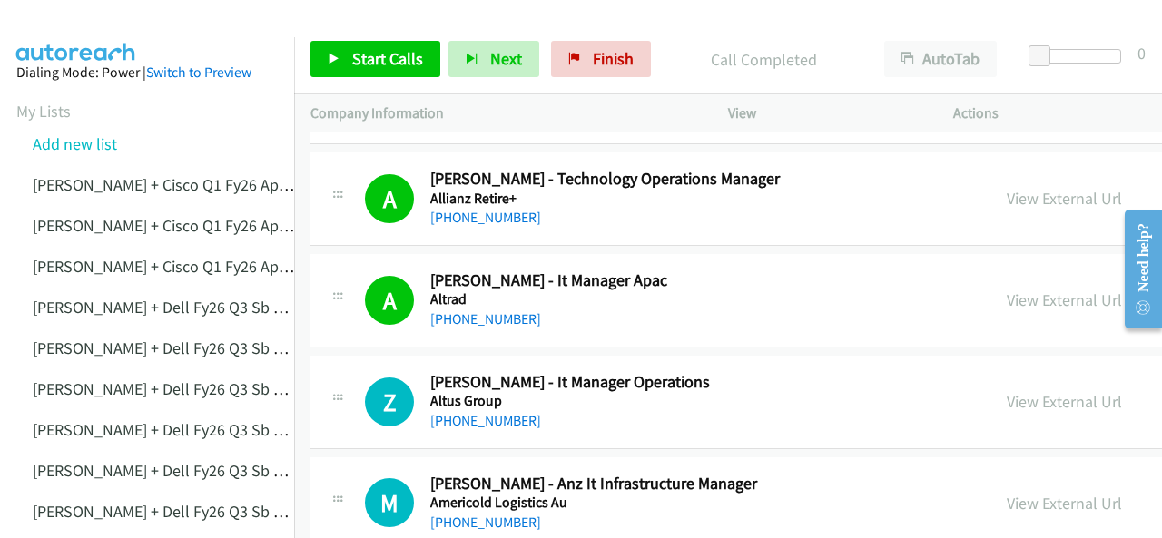
click at [70, 25] on img at bounding box center [76, 32] width 136 height 64
click at [463, 420] on link "+61 411 562 411" at bounding box center [485, 420] width 111 height 17
click at [468, 416] on link "+61 411 562 411" at bounding box center [485, 420] width 111 height 17
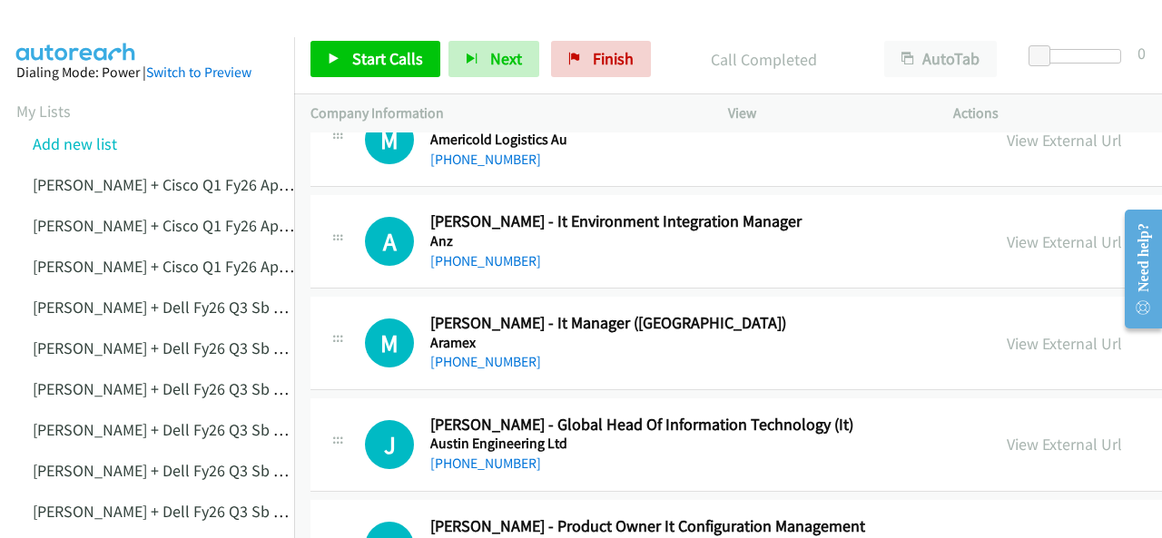
scroll to position [1634, 0]
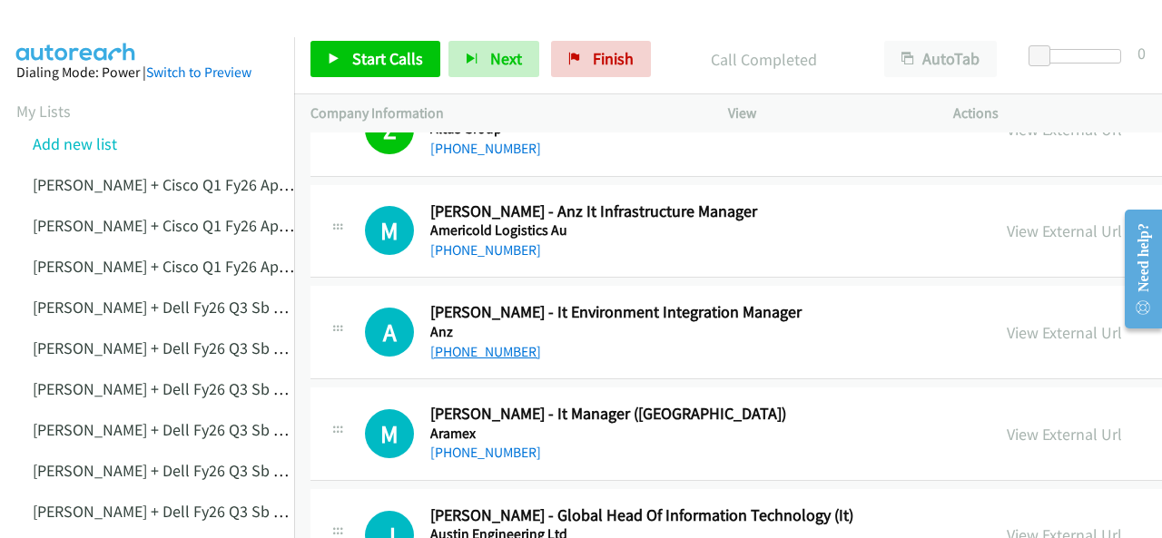
click at [465, 350] on link "+61 403 156 440" at bounding box center [485, 351] width 111 height 17
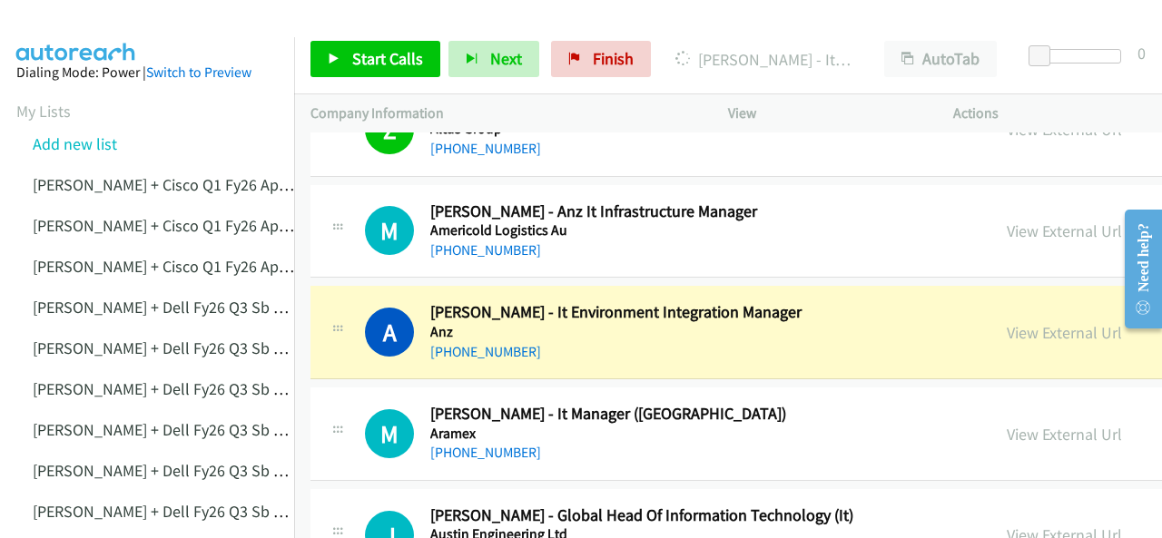
click at [105, 17] on img at bounding box center [76, 32] width 136 height 64
click at [119, 22] on img at bounding box center [76, 32] width 136 height 64
click at [1007, 330] on link "View External Url" at bounding box center [1064, 332] width 115 height 21
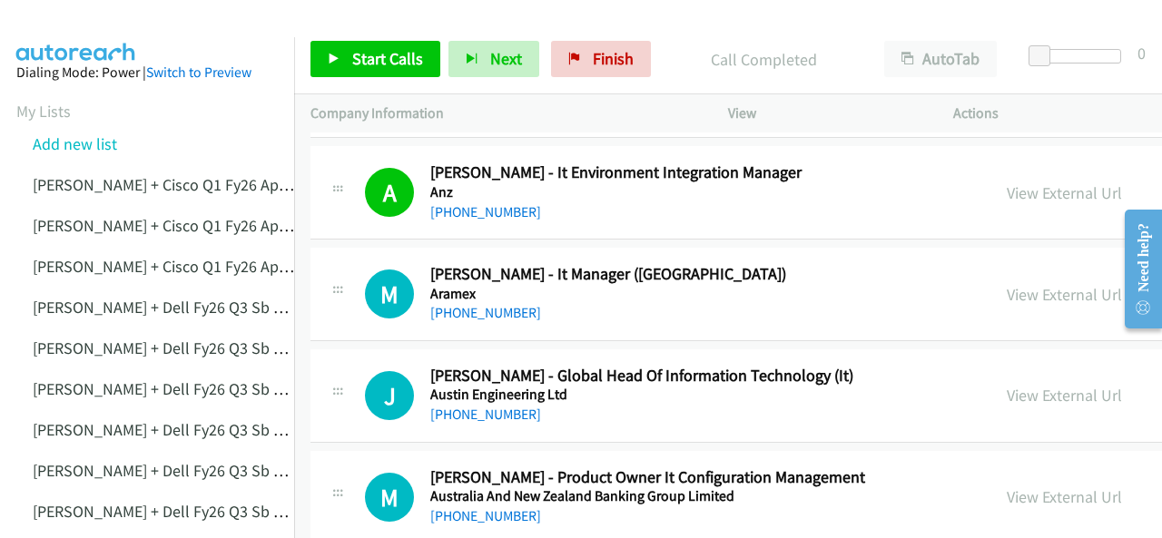
scroll to position [1816, 0]
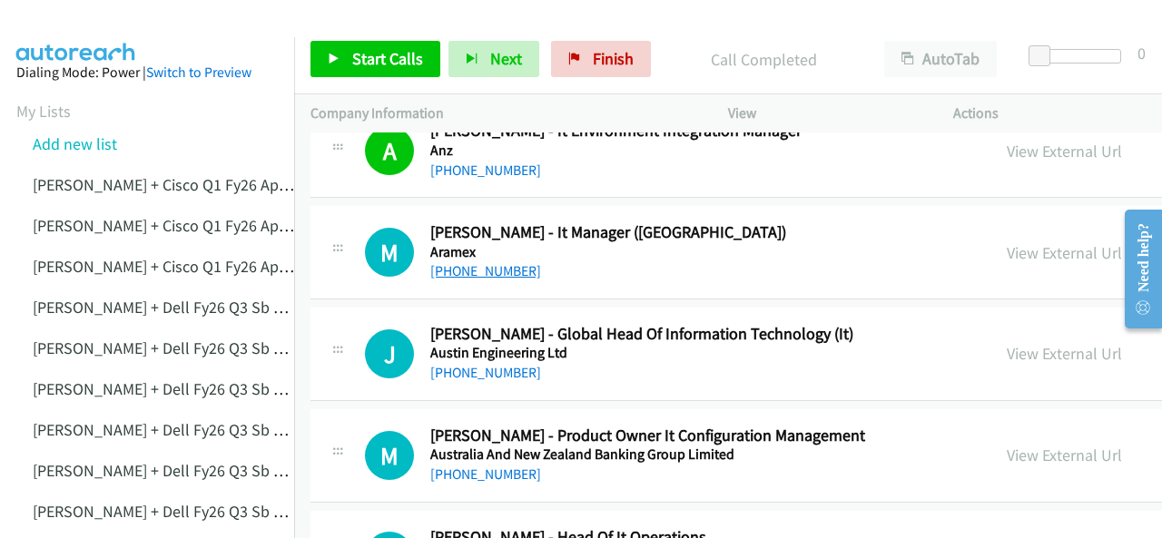
click at [456, 266] on link "+61 457 931 045" at bounding box center [485, 270] width 111 height 17
click at [114, 20] on img at bounding box center [76, 32] width 136 height 64
click at [476, 365] on link "+61 408 092 503" at bounding box center [485, 372] width 111 height 17
click at [110, 25] on img at bounding box center [76, 32] width 136 height 64
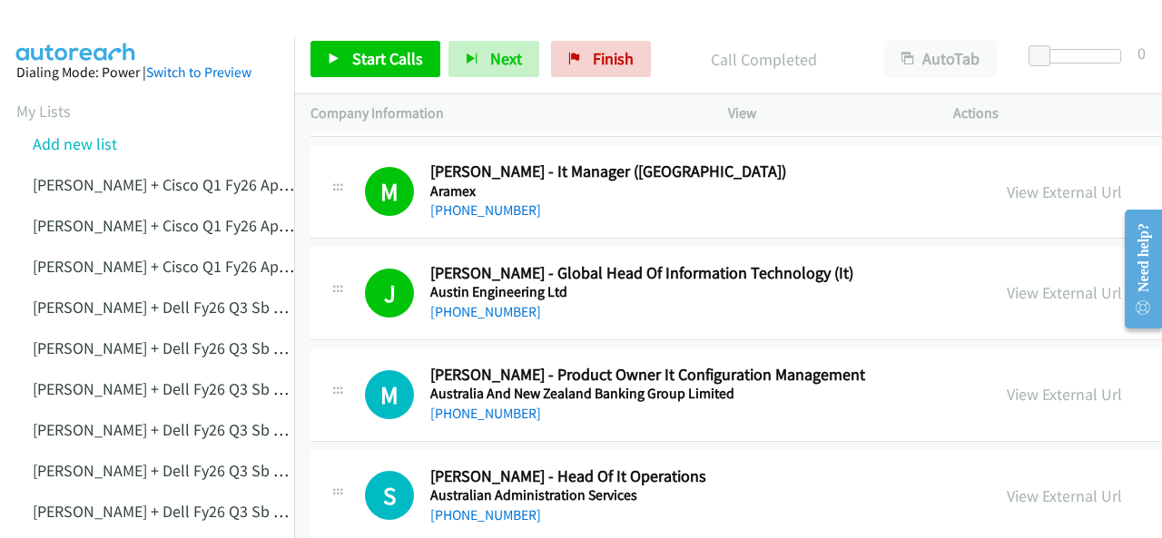
scroll to position [1997, 0]
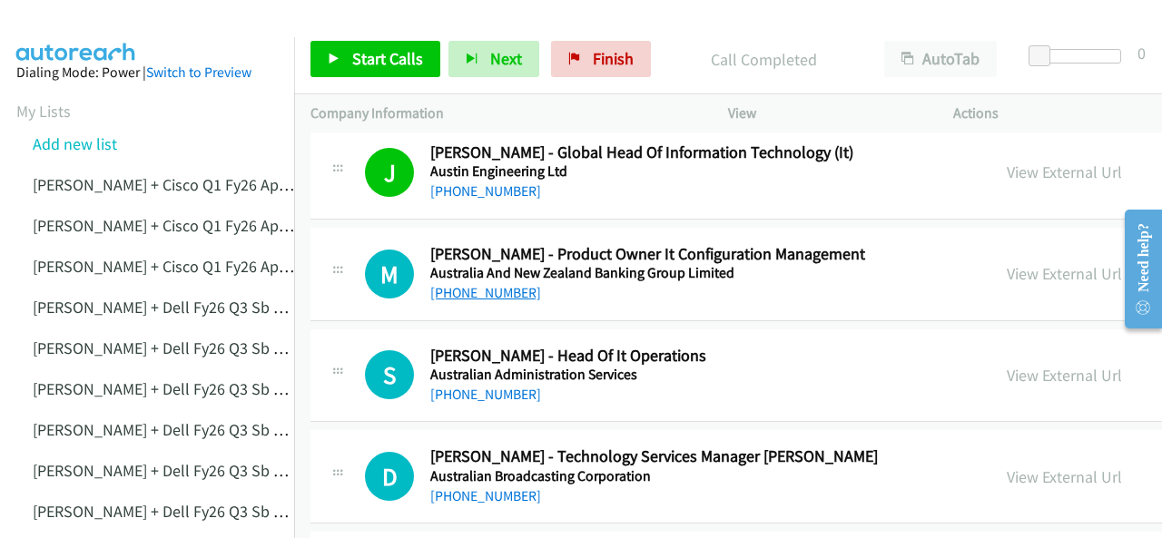
click at [463, 289] on link "+61 452 508 486" at bounding box center [485, 292] width 111 height 17
click at [63, 26] on img at bounding box center [76, 32] width 136 height 64
click at [468, 390] on link "+61 438 338 514" at bounding box center [485, 394] width 111 height 17
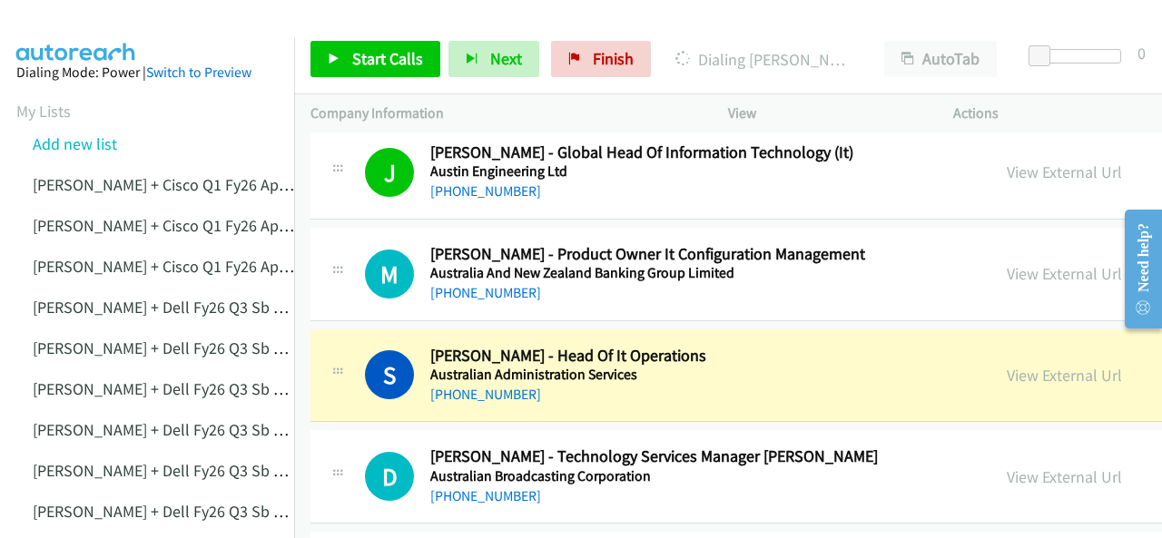
click at [92, 24] on img at bounding box center [76, 32] width 136 height 64
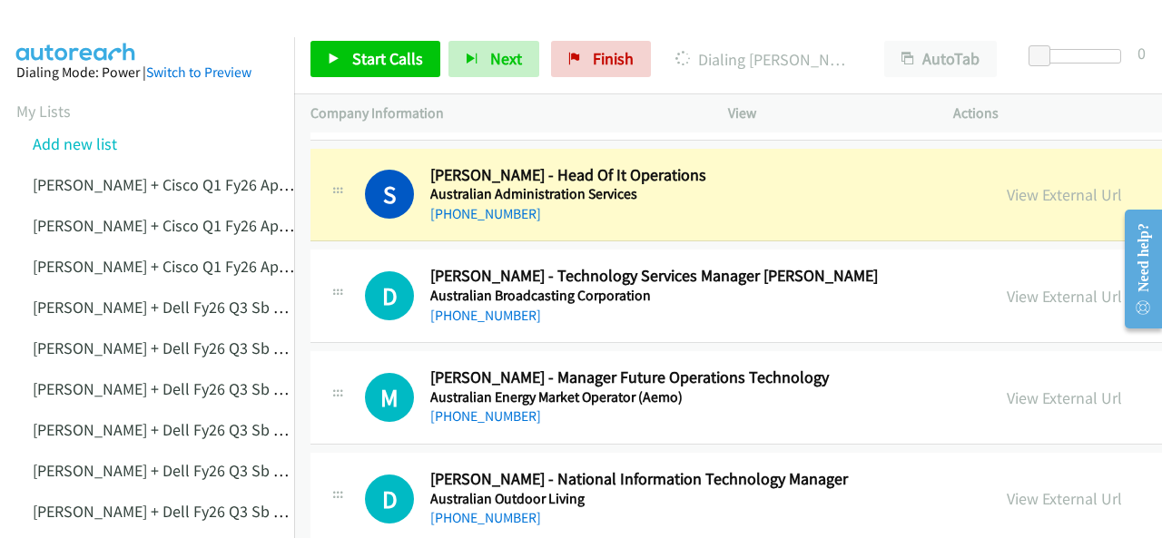
scroll to position [2179, 0]
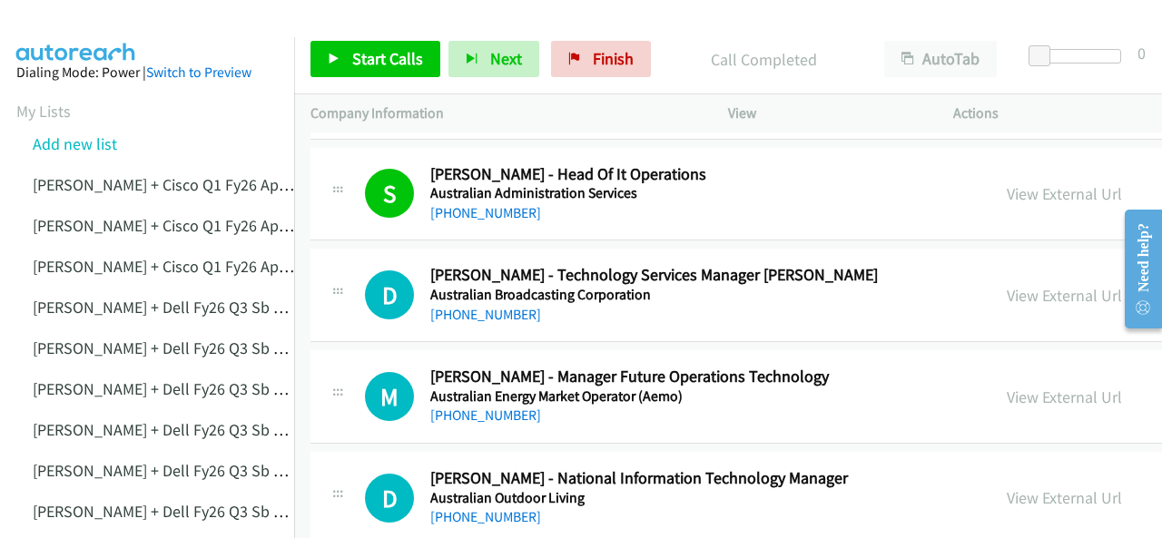
click at [89, 19] on img at bounding box center [76, 32] width 136 height 64
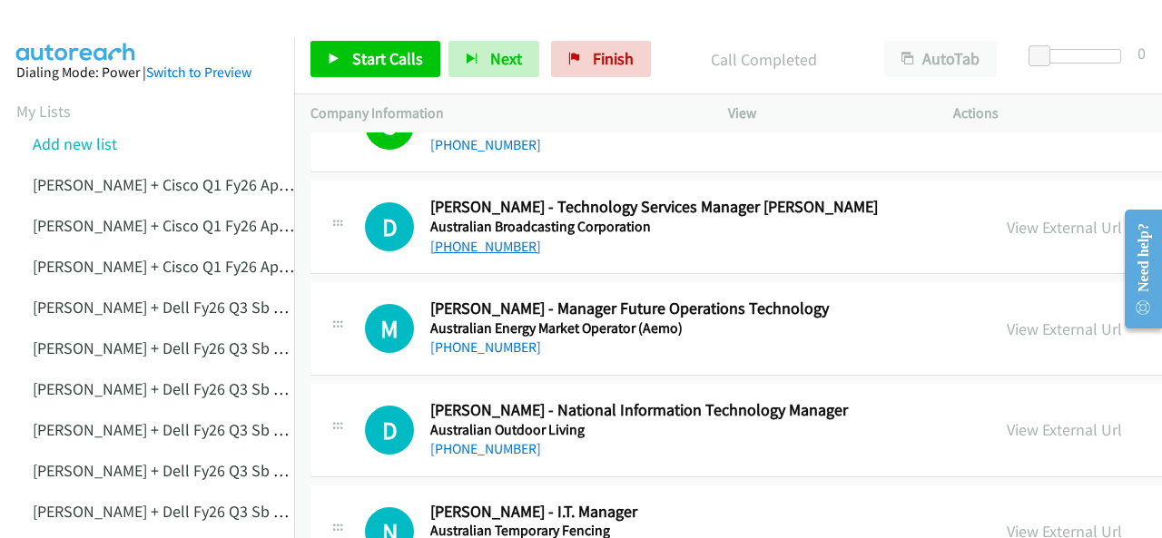
scroll to position [2270, 0]
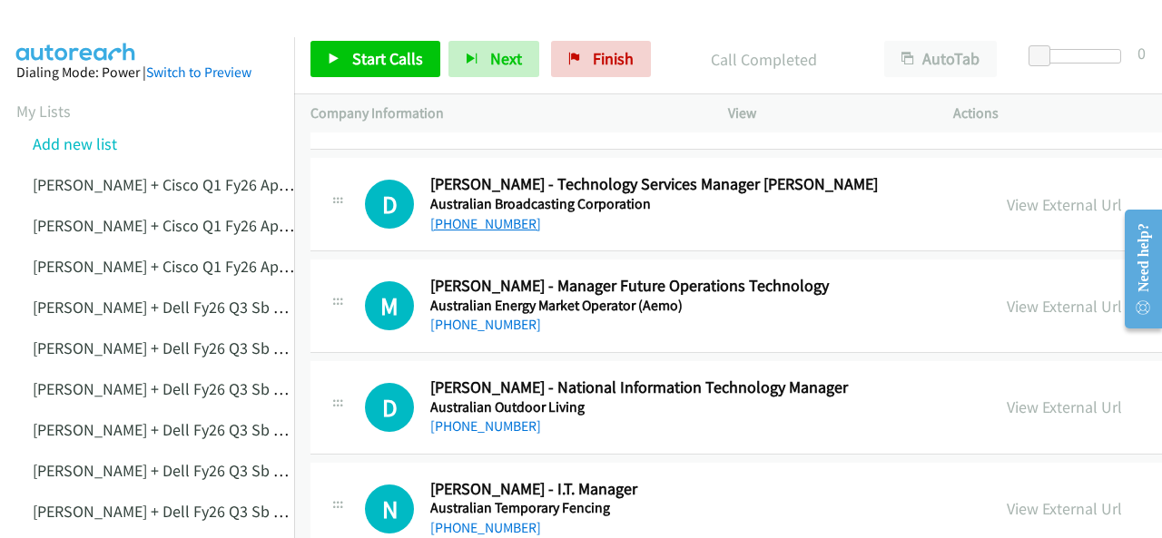
click at [469, 219] on link "+61 428 485 512" at bounding box center [485, 223] width 111 height 17
click at [100, 23] on img at bounding box center [76, 32] width 136 height 64
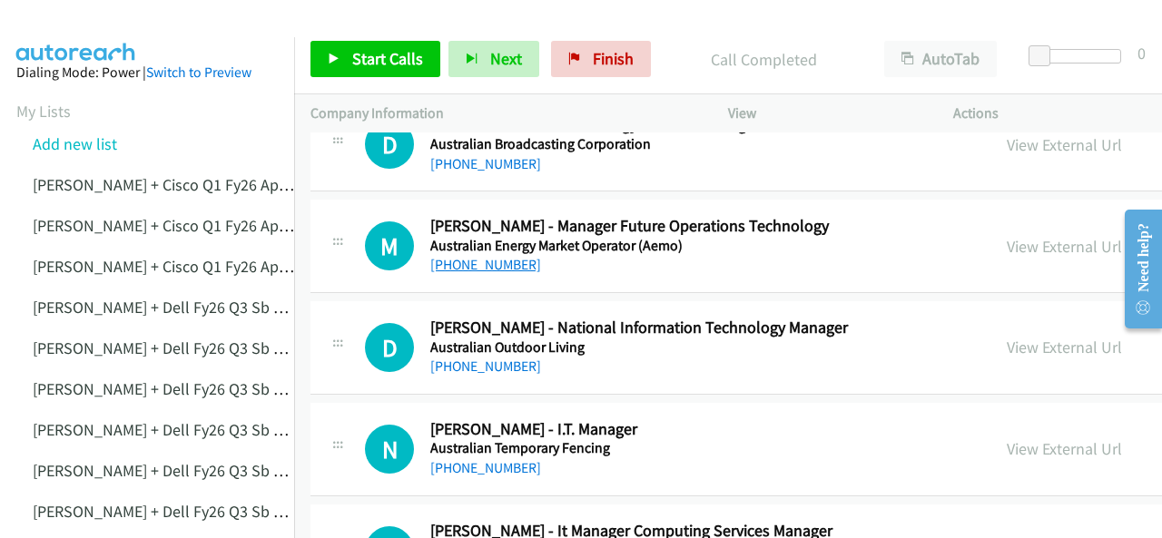
scroll to position [2361, 0]
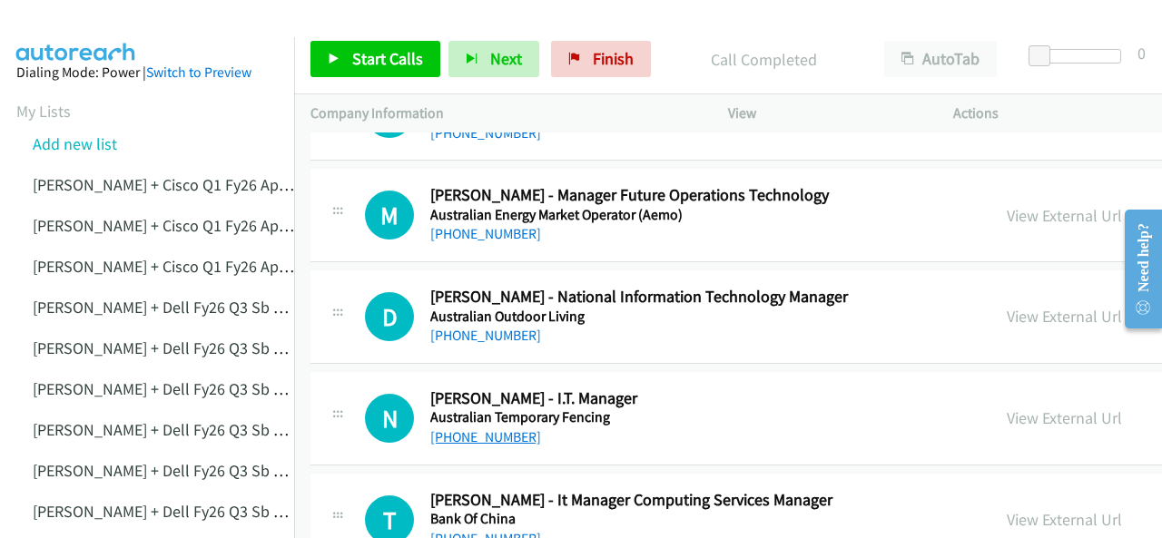
click at [496, 429] on link "+61 430 040 555" at bounding box center [485, 437] width 111 height 17
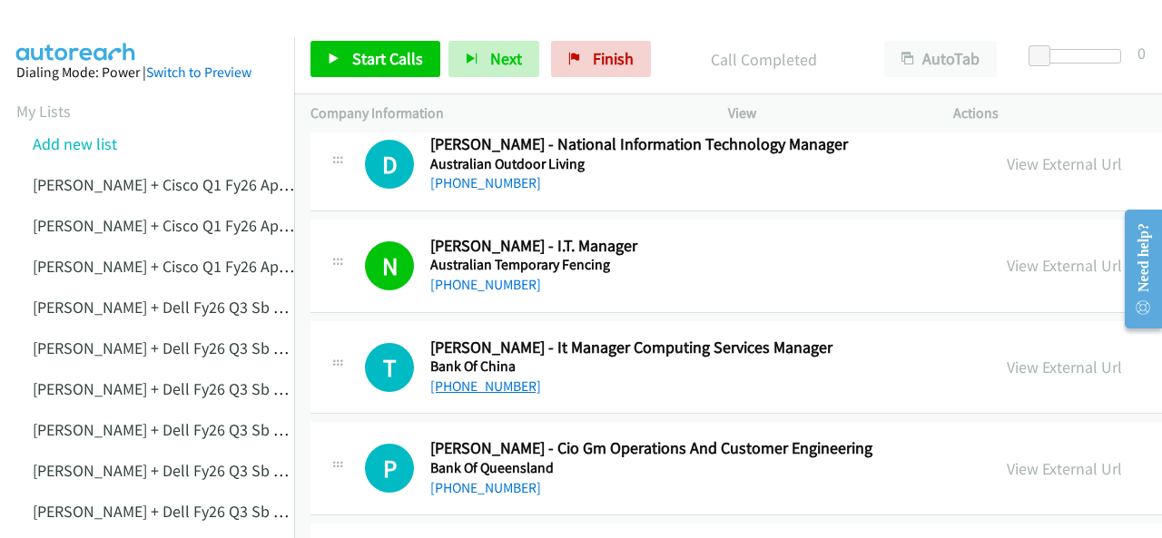
scroll to position [2633, 0]
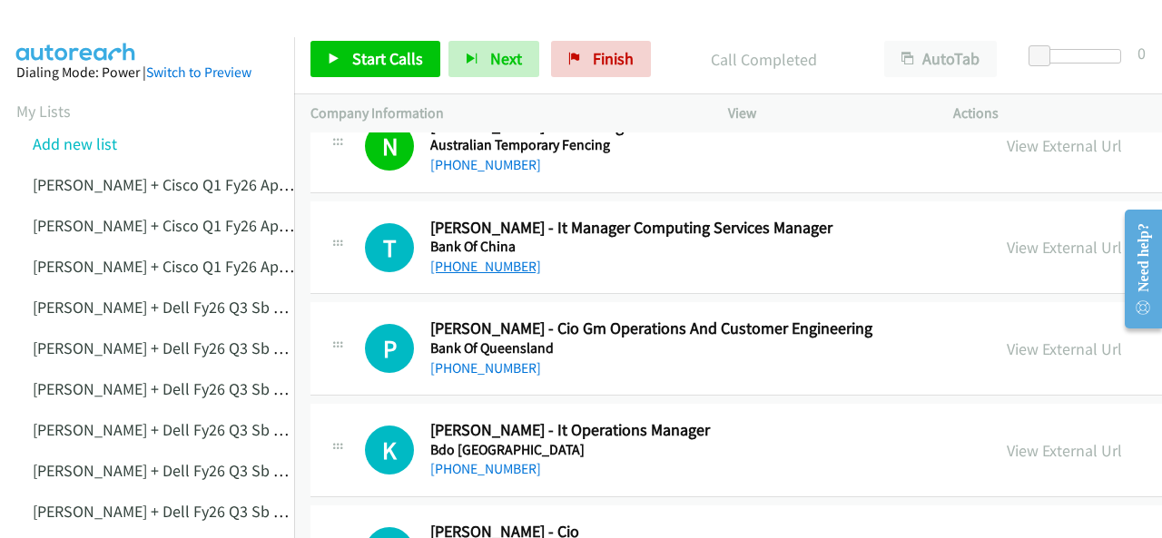
click at [461, 258] on link "+61 410 490 796" at bounding box center [485, 266] width 111 height 17
click at [62, 31] on img at bounding box center [76, 32] width 136 height 64
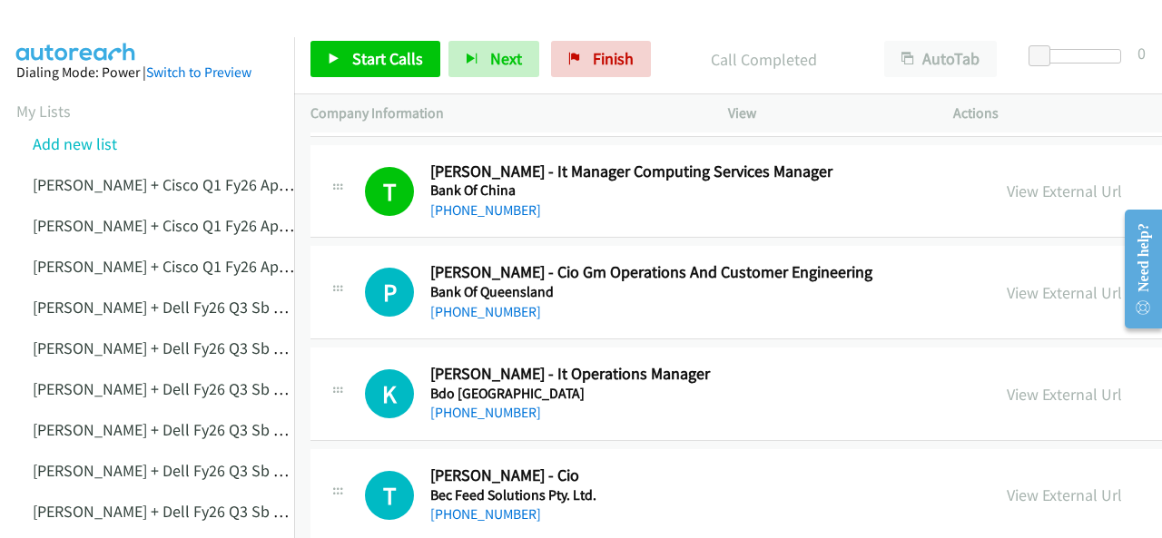
scroll to position [2724, 0]
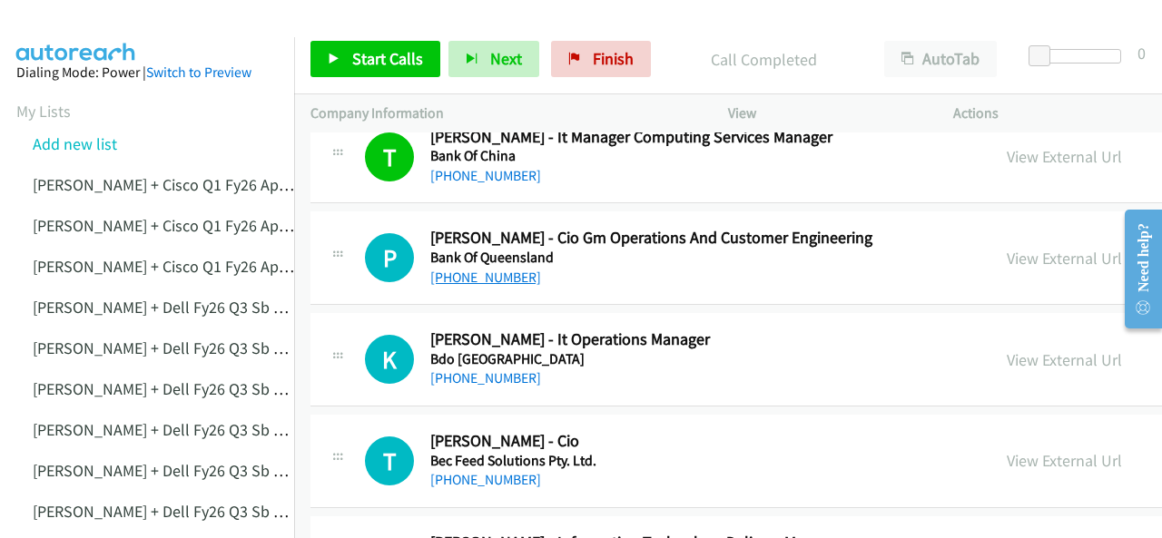
click at [466, 271] on link "+61 401 710 170" at bounding box center [485, 277] width 111 height 17
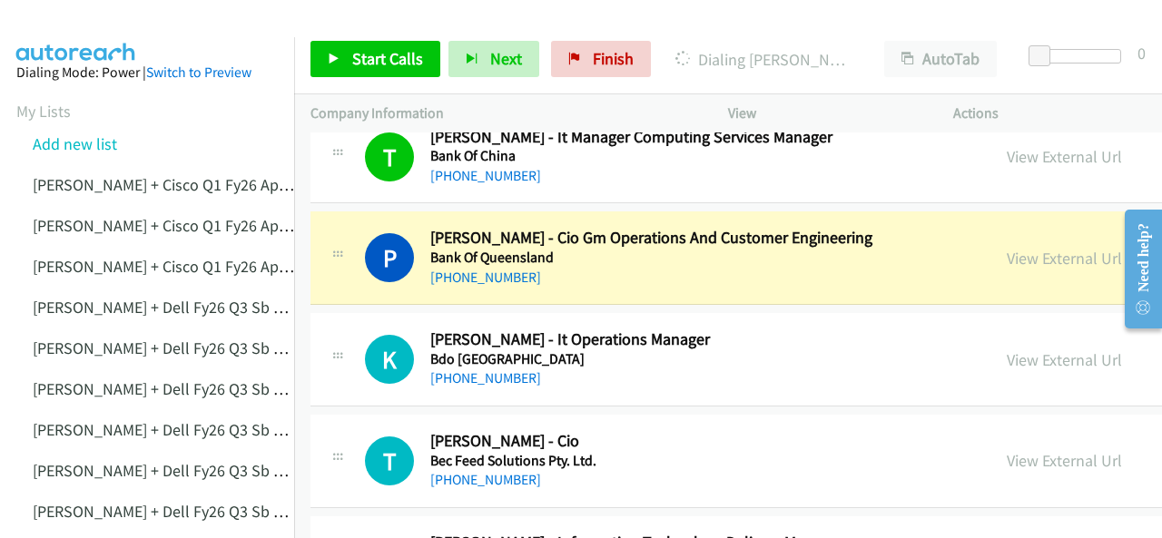
click at [102, 28] on img at bounding box center [76, 32] width 136 height 64
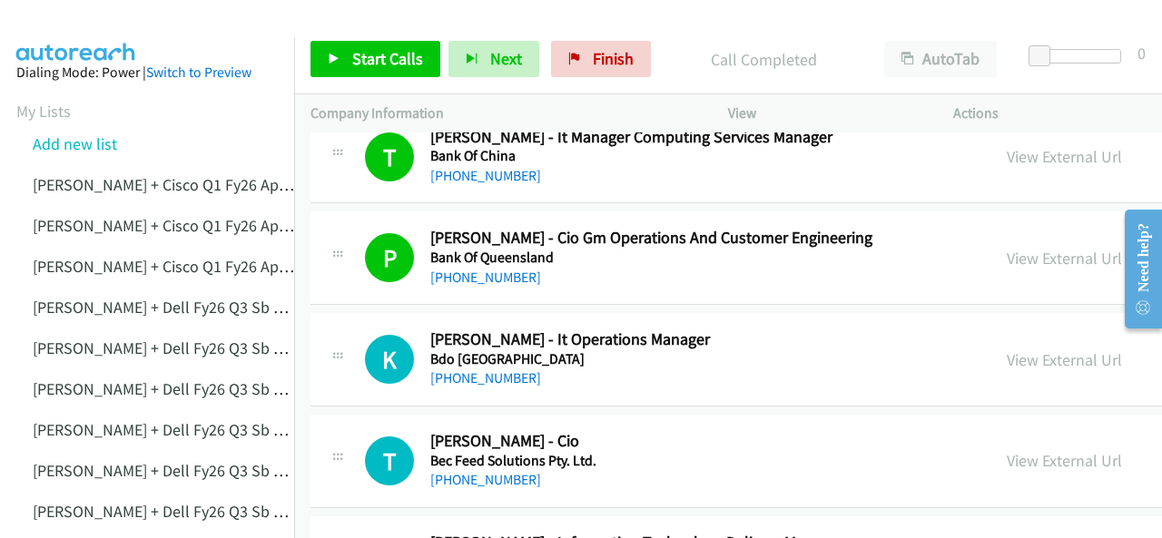
click at [84, 24] on img at bounding box center [76, 32] width 136 height 64
click at [443, 370] on link "+61 7 3893 4409" at bounding box center [485, 378] width 111 height 17
click at [67, 15] on img at bounding box center [76, 32] width 136 height 64
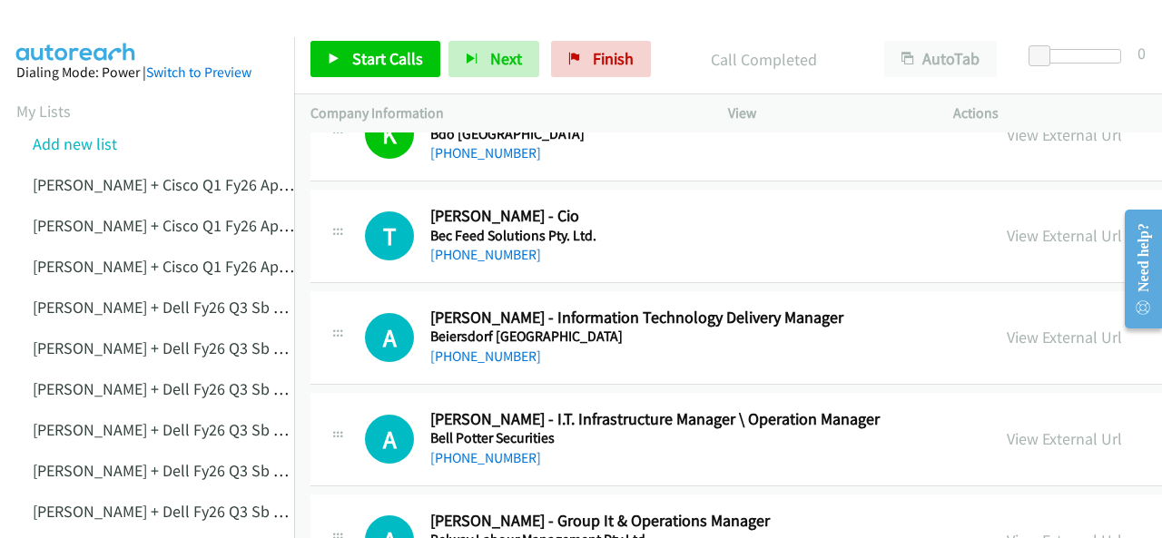
scroll to position [2905, 0]
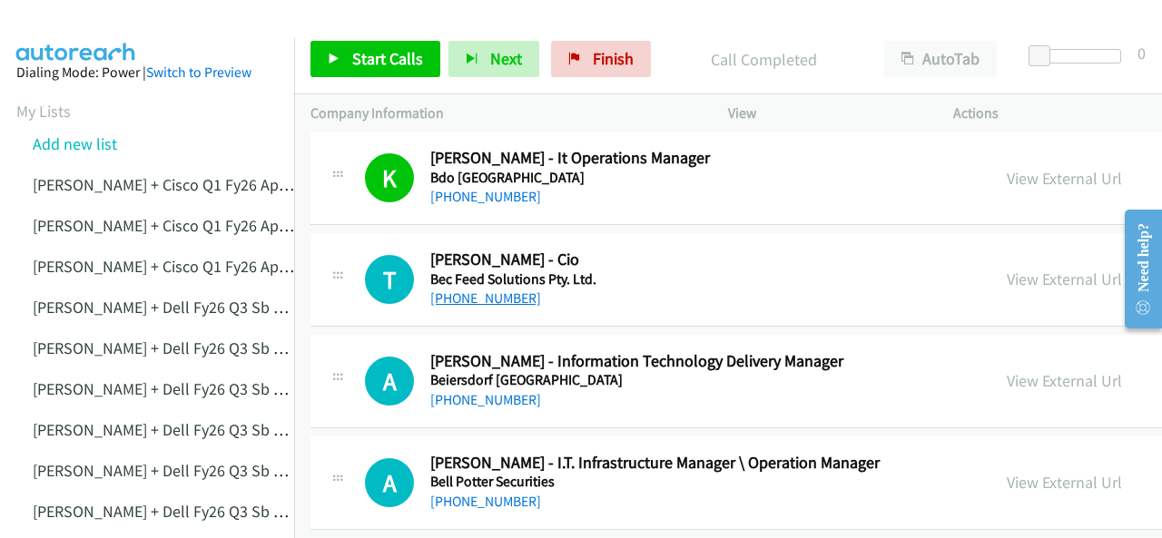
click at [485, 290] on link "+61 409 650 514" at bounding box center [485, 298] width 111 height 17
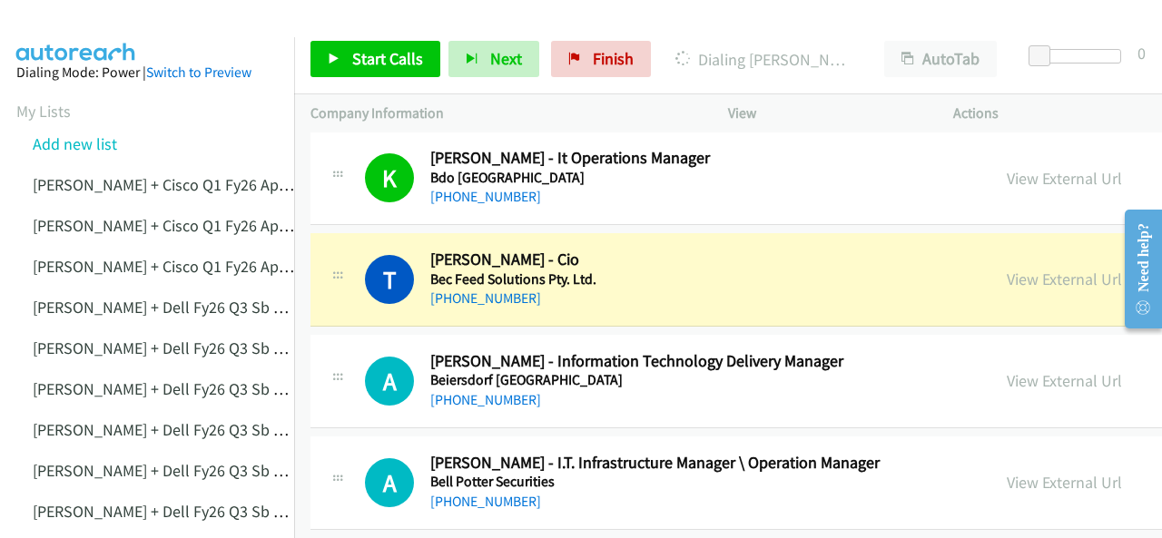
drag, startPoint x: 104, startPoint y: 24, endPoint x: 167, endPoint y: 4, distance: 65.8
click at [105, 24] on img at bounding box center [76, 32] width 136 height 64
